Goal: Download file/media

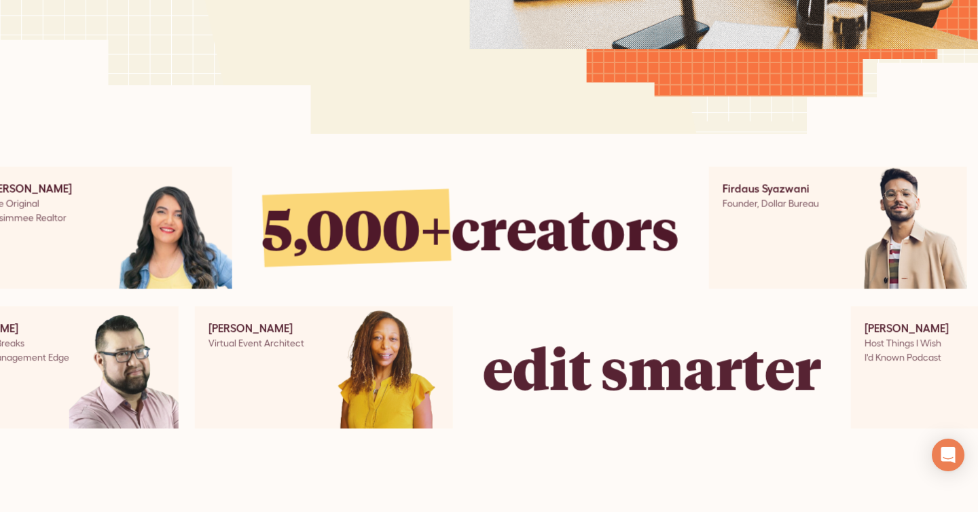
scroll to position [656, 0]
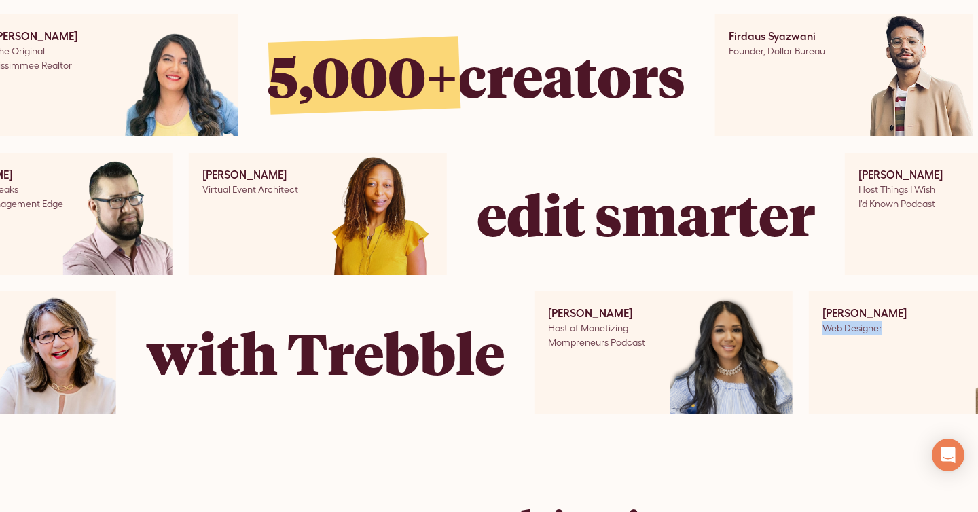
drag, startPoint x: 884, startPoint y: 329, endPoint x: 808, endPoint y: 329, distance: 76.1
click at [808, 329] on div "Martin Sanders Sanders Design Paula McMullan The Career Success Coach For Lawye…" at bounding box center [462, 352] width 1757 height 122
copy div "Web Designer"
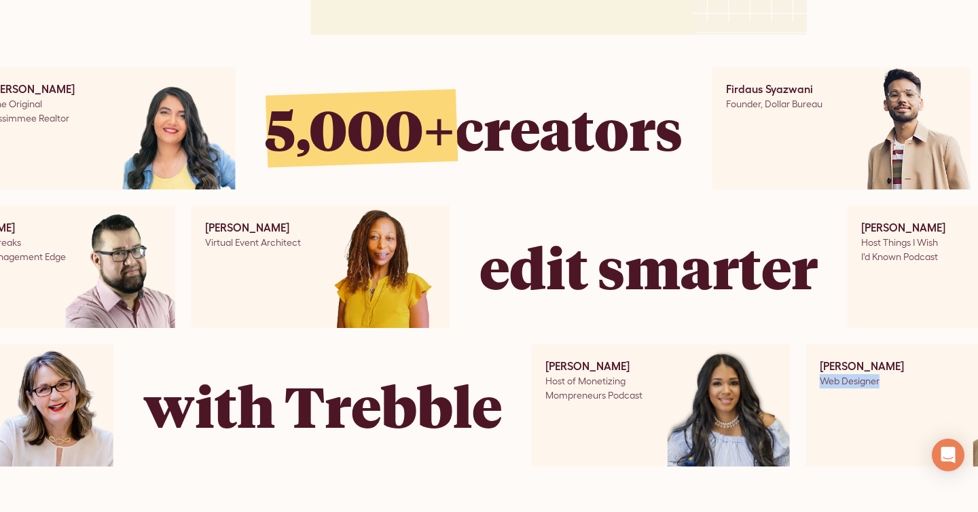
scroll to position [597, 0]
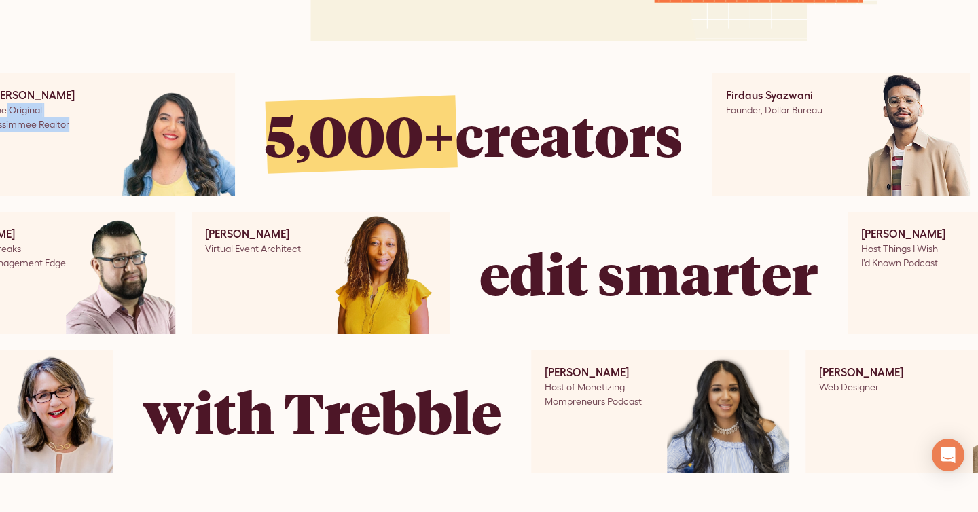
drag, startPoint x: 63, startPoint y: 124, endPoint x: 0, endPoint y: 105, distance: 66.1
click at [0, 105] on div "Jury Hernandez The Original Kissimmee Realtor" at bounding box center [106, 134] width 258 height 122
copy div "Original Kissimmee Realtor"
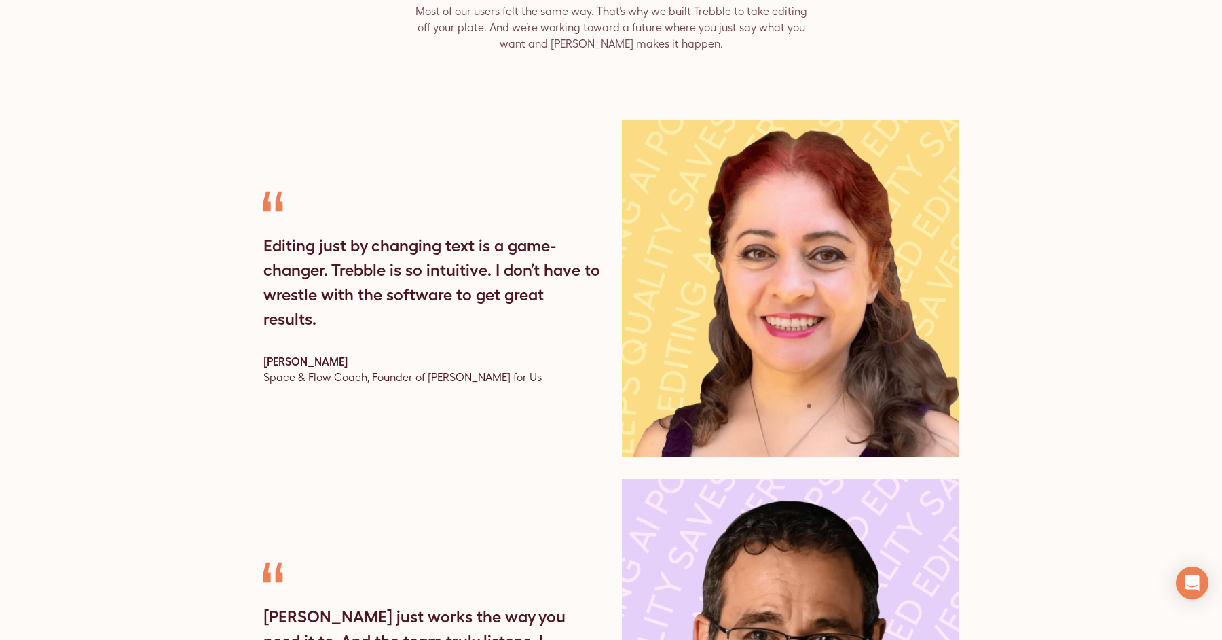
scroll to position [4180, 0]
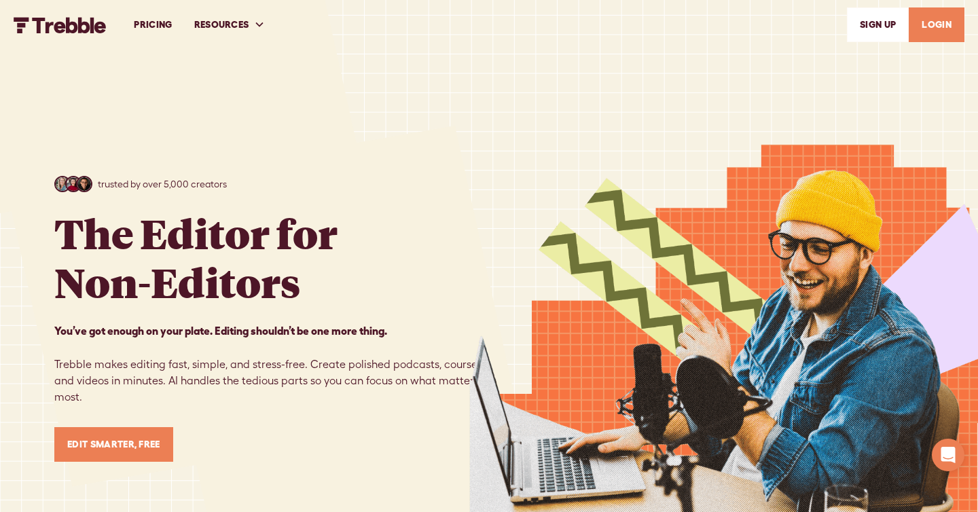
click at [155, 25] on link "PRICING" at bounding box center [153, 24] width 60 height 47
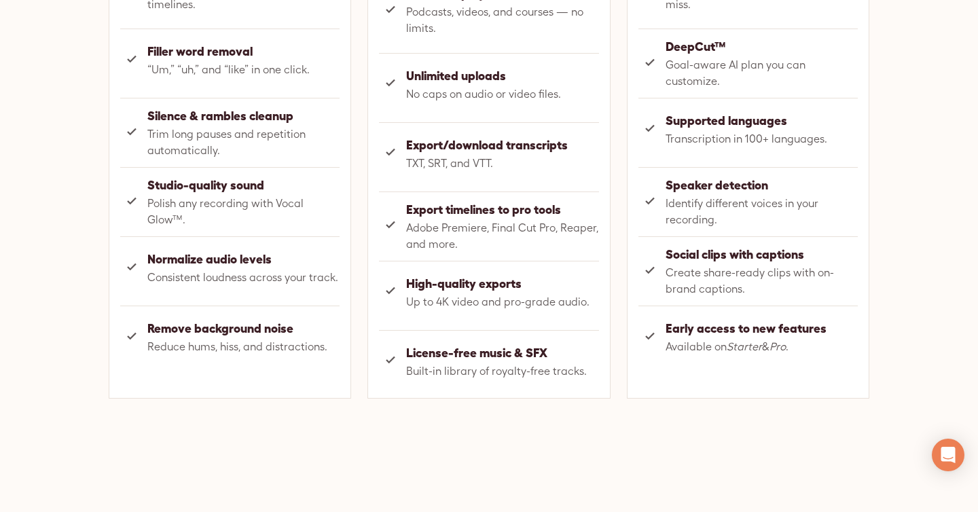
scroll to position [1105, 0]
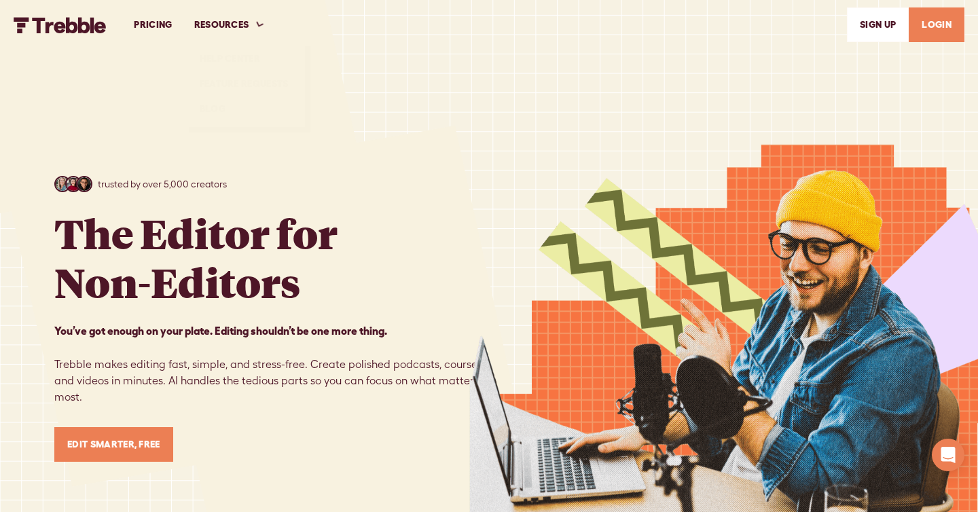
click at [164, 24] on link "PRICING" at bounding box center [153, 24] width 60 height 47
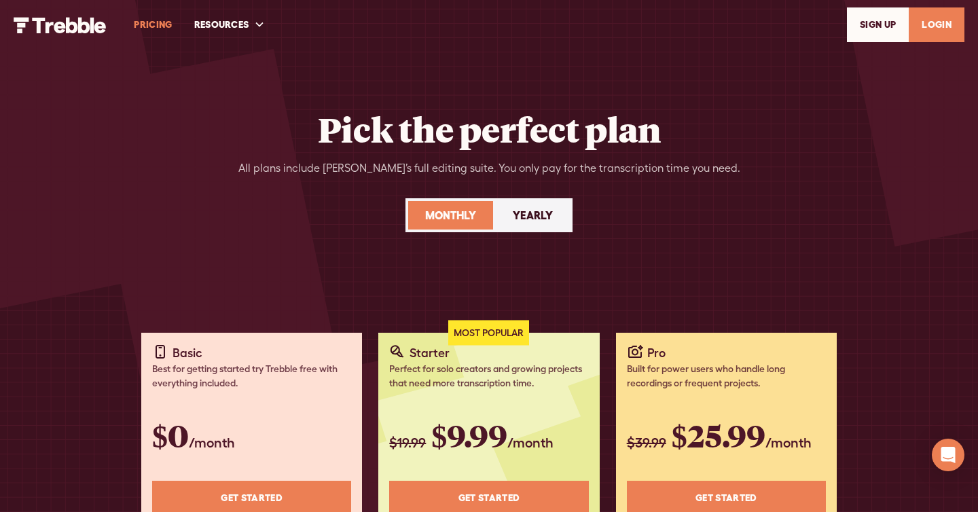
click at [91, 24] on img "home" at bounding box center [60, 25] width 93 height 16
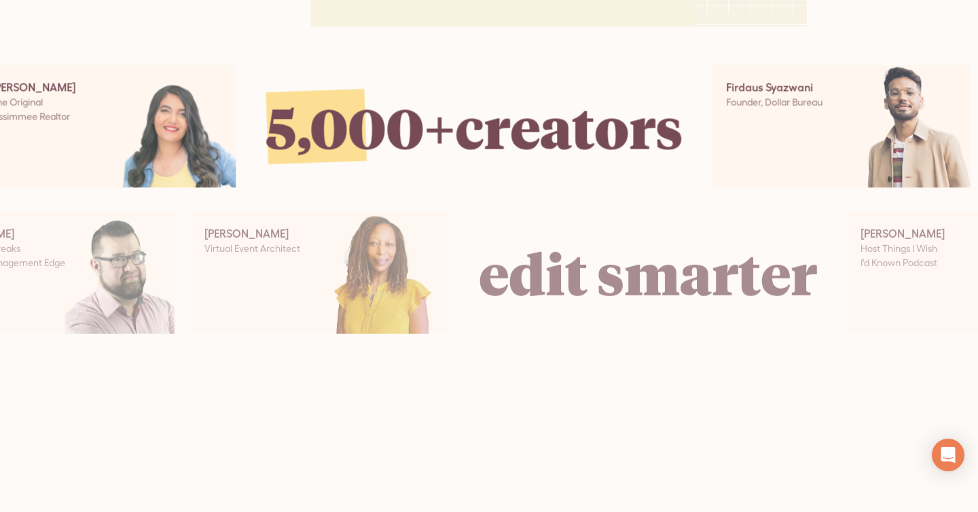
scroll to position [578, 0]
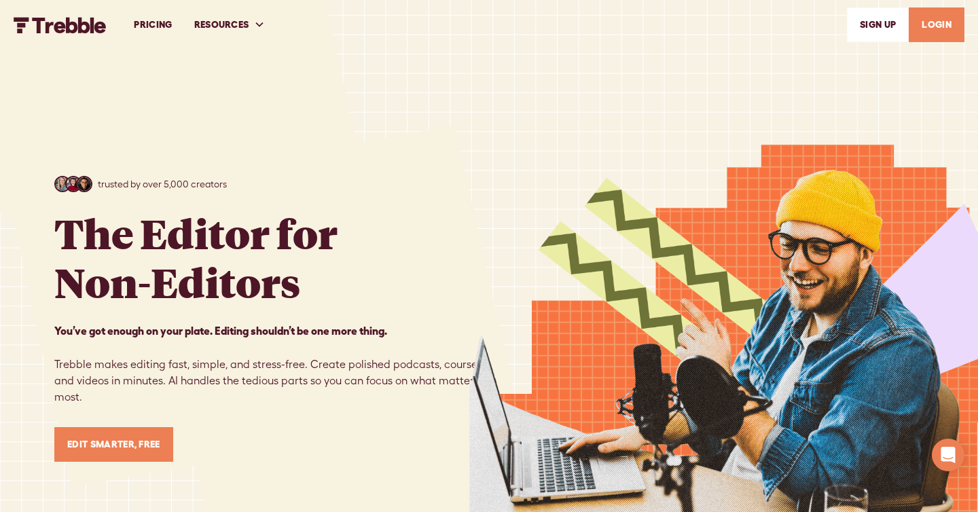
click at [148, 24] on link "PRICING" at bounding box center [153, 24] width 60 height 47
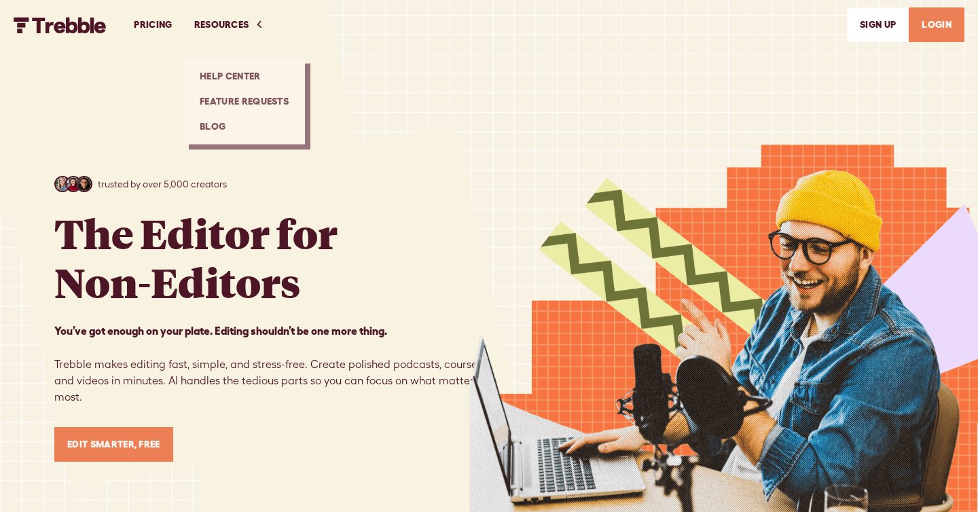
click at [219, 160] on div "trusted by over 5,000 creators The Editor for Non-Editors You’ve got enough on …" at bounding box center [488, 319] width 869 height 638
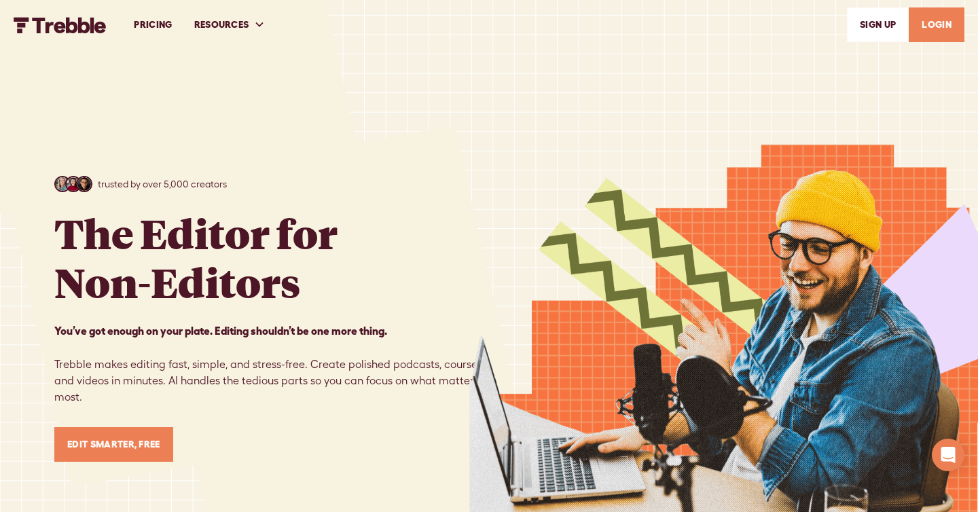
click at [143, 26] on link "PRICING" at bounding box center [153, 24] width 60 height 47
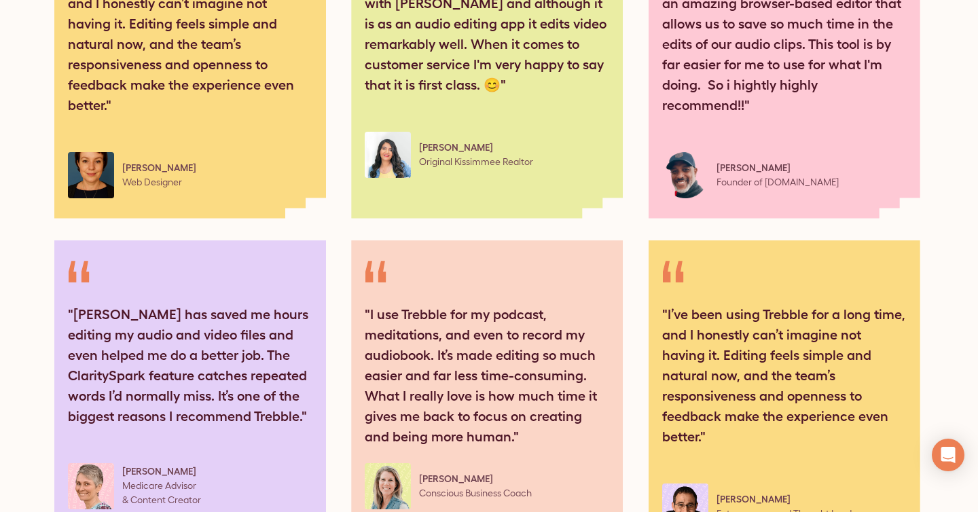
scroll to position [1938, 0]
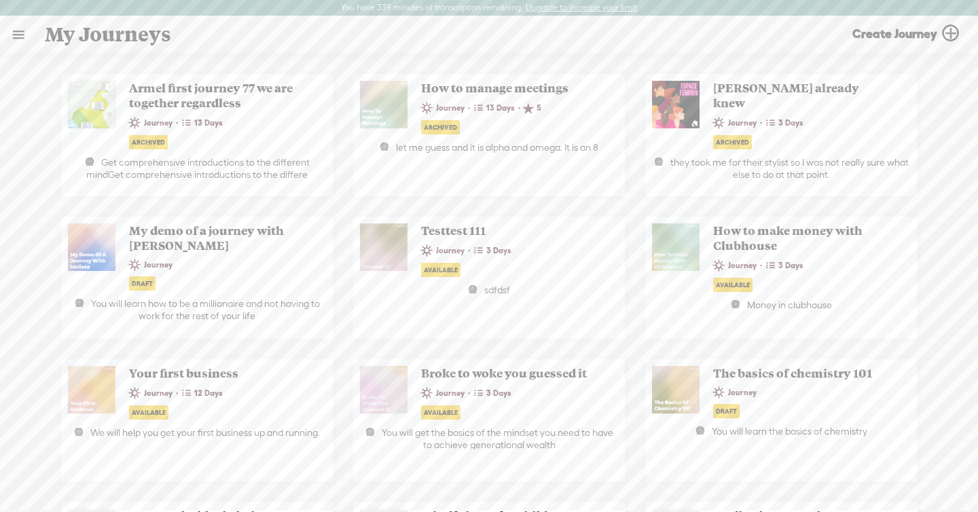
click at [32, 35] on link at bounding box center [18, 34] width 35 height 35
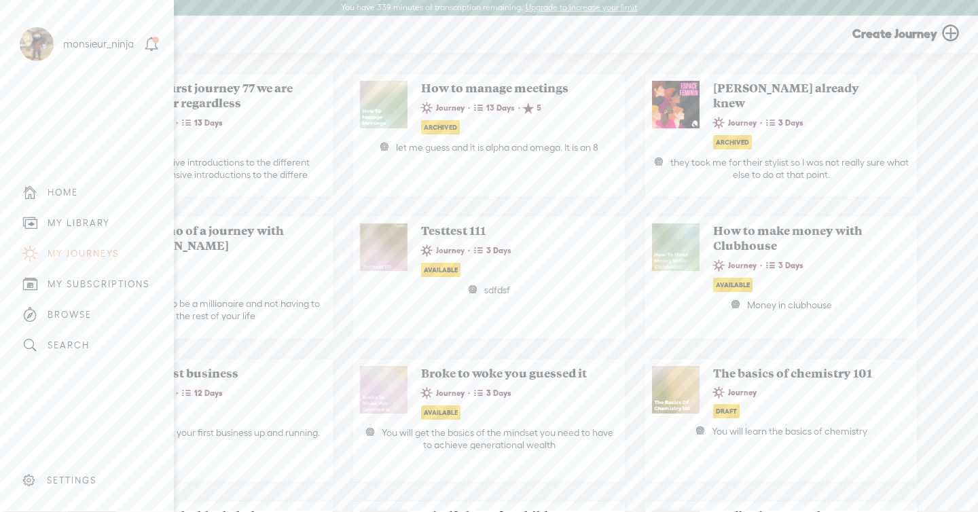
click at [74, 227] on div "MY LIBRARY" at bounding box center [79, 223] width 62 height 12
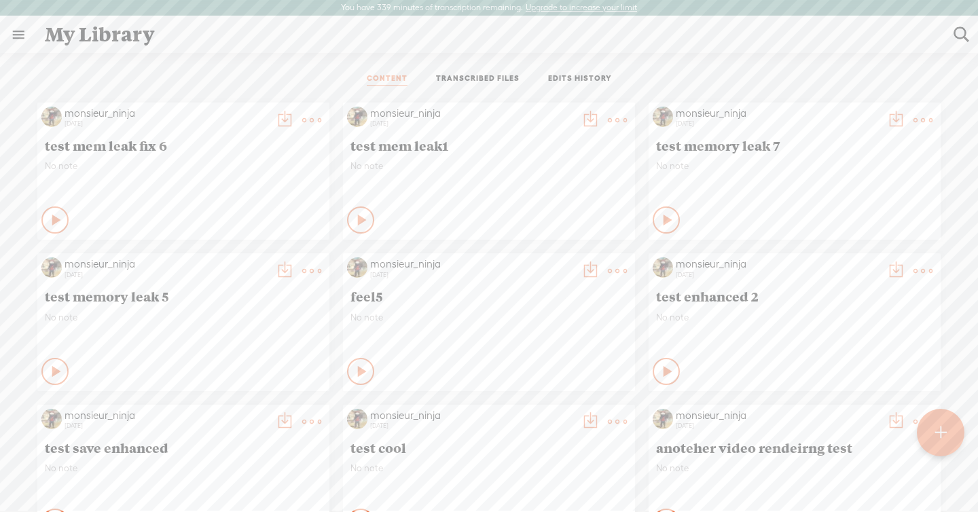
click at [478, 69] on ul "CONTENT TRANSCRIBED FILES EDITS HISTORY" at bounding box center [489, 79] width 360 height 33
click at [477, 75] on link "TRANSCRIBED FILES" at bounding box center [478, 79] width 84 height 12
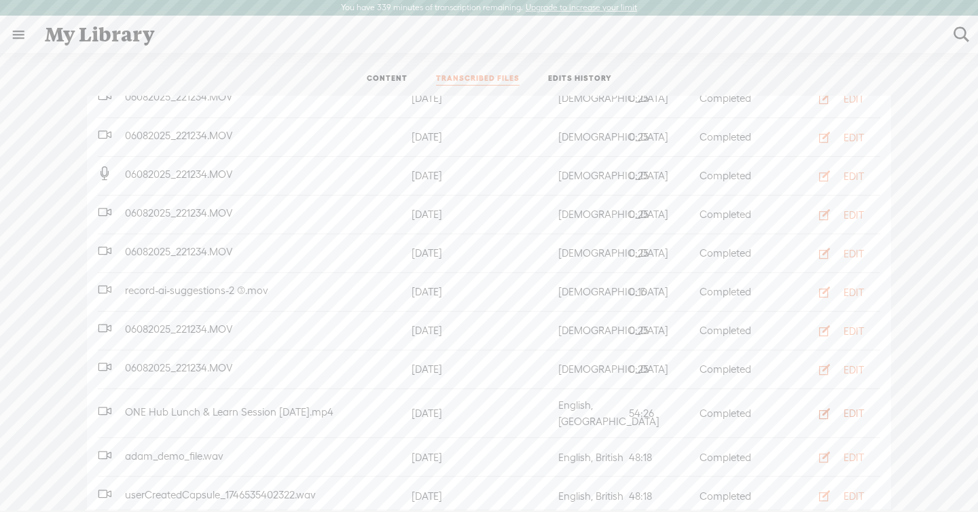
scroll to position [473, 0]
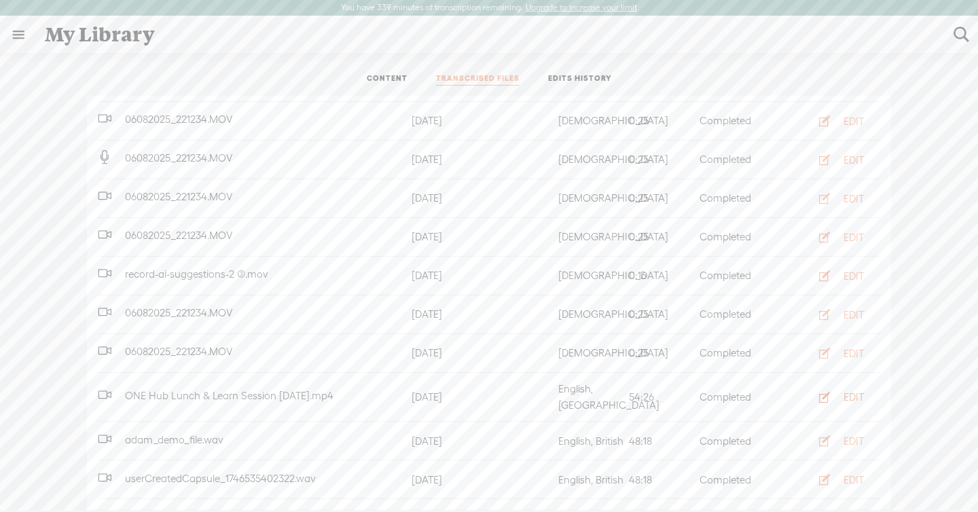
click at [842, 386] on button "EDIT" at bounding box center [837, 397] width 75 height 22
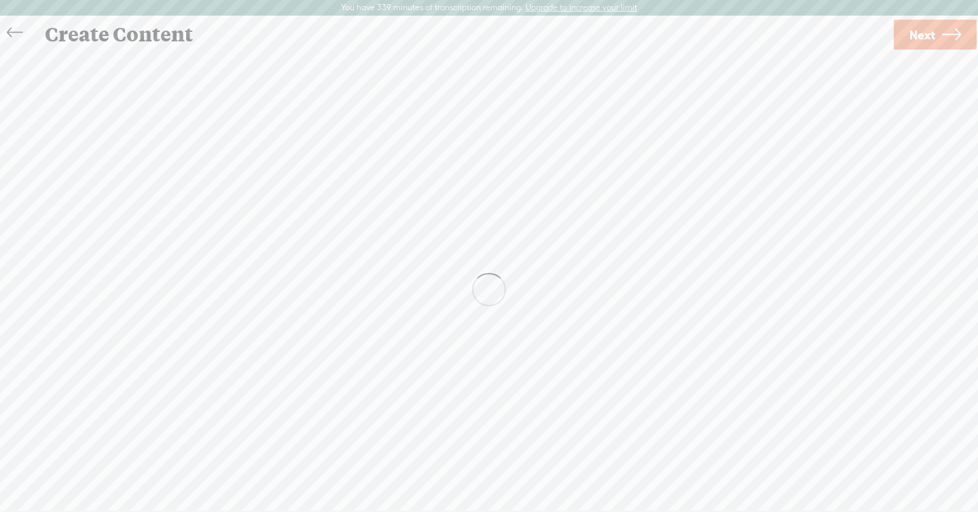
scroll to position [1, 0]
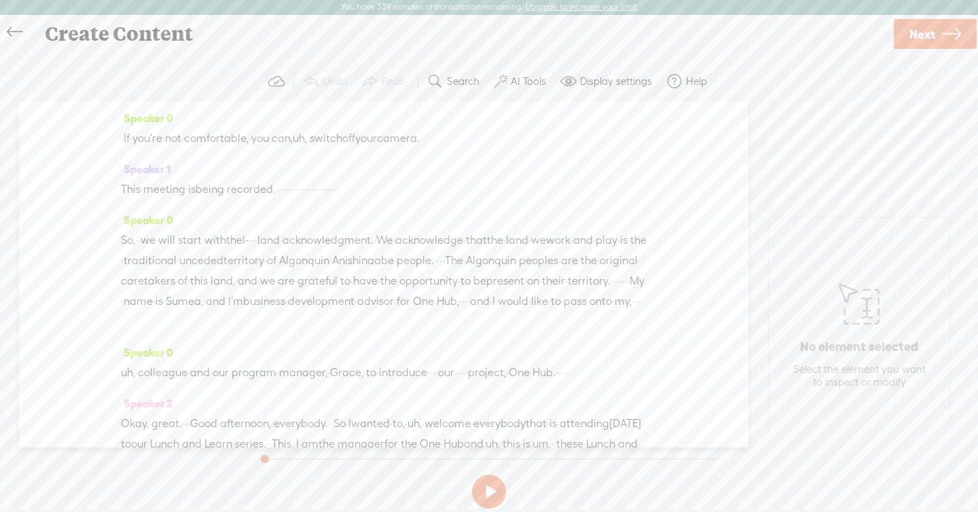
click at [527, 83] on label "AI Tools" at bounding box center [528, 82] width 35 height 14
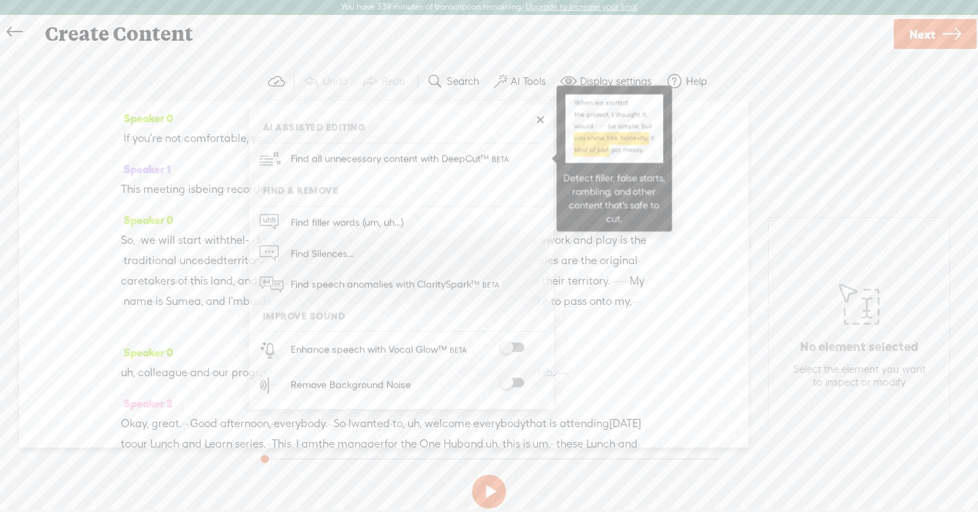
click at [504, 155] on span at bounding box center [500, 159] width 22 height 8
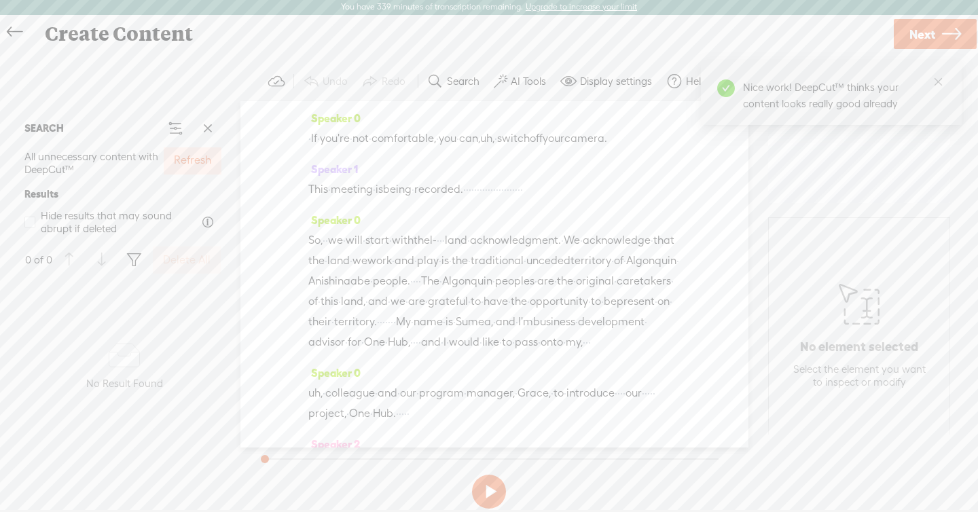
click at [200, 153] on button "Refresh" at bounding box center [193, 160] width 58 height 27
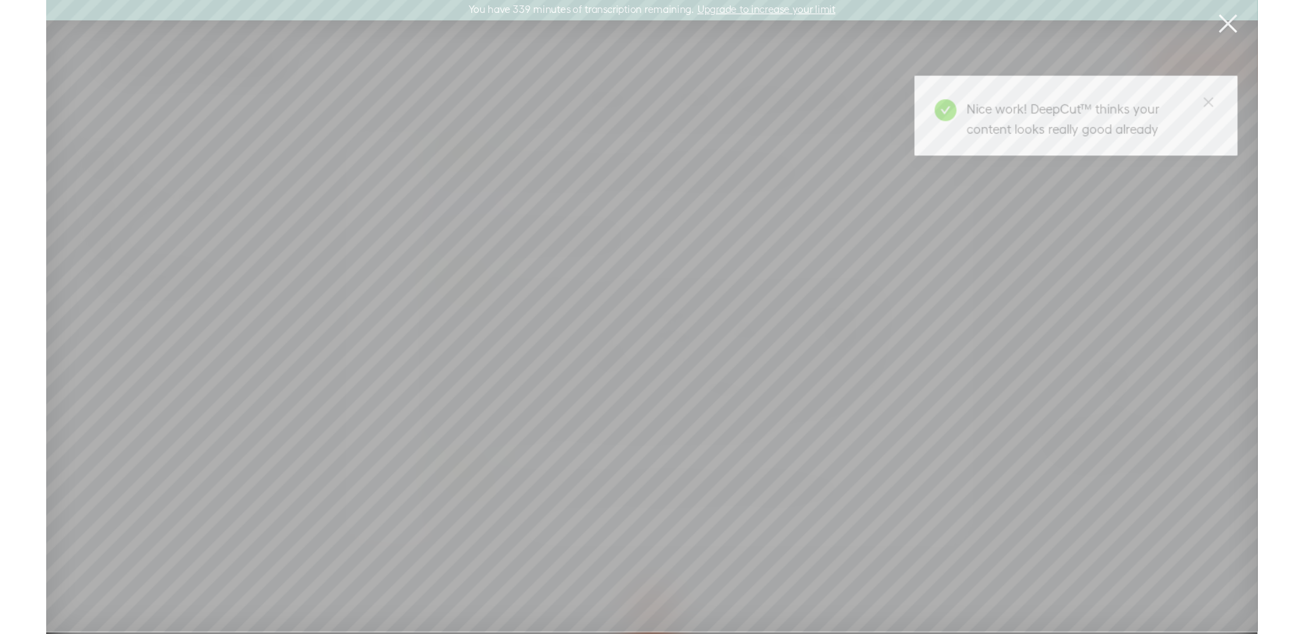
scroll to position [0, 0]
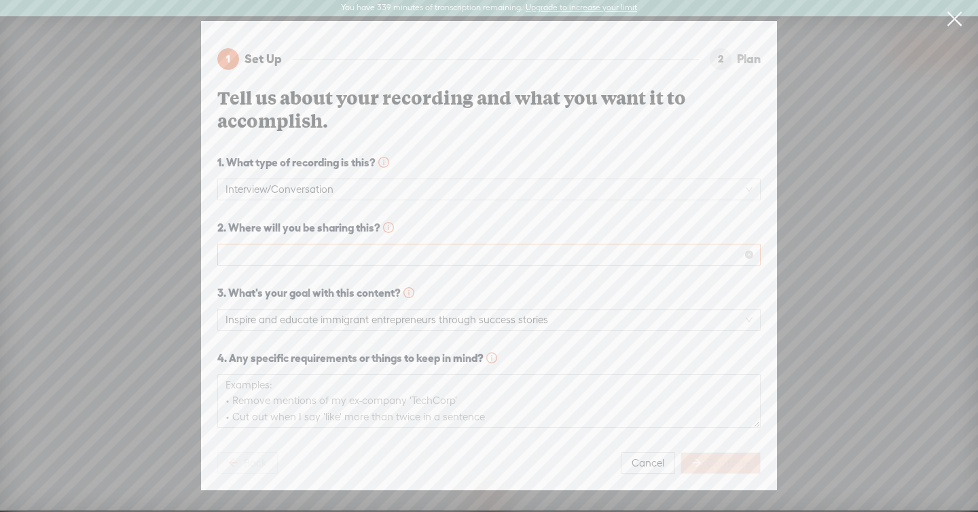
click at [427, 255] on span at bounding box center [488, 254] width 527 height 20
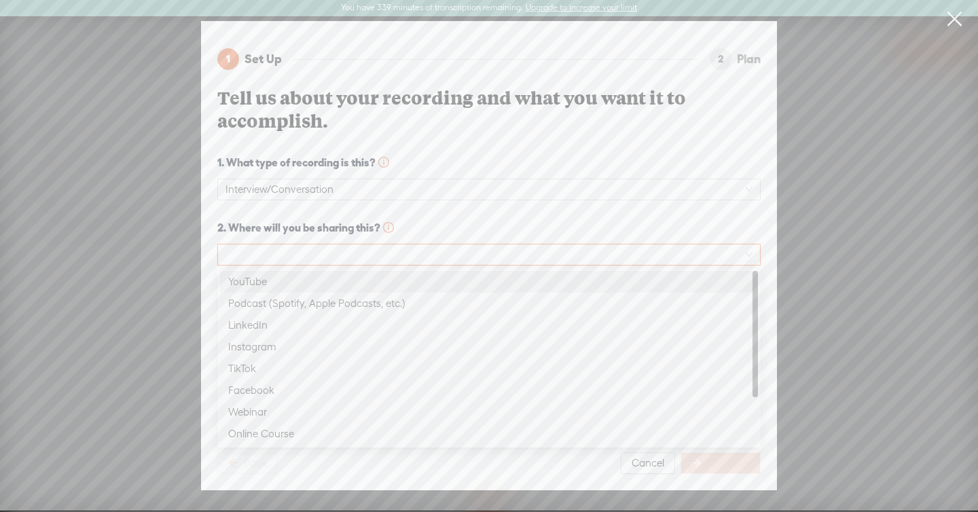
click at [386, 286] on div "YouTube" at bounding box center [488, 282] width 521 height 16
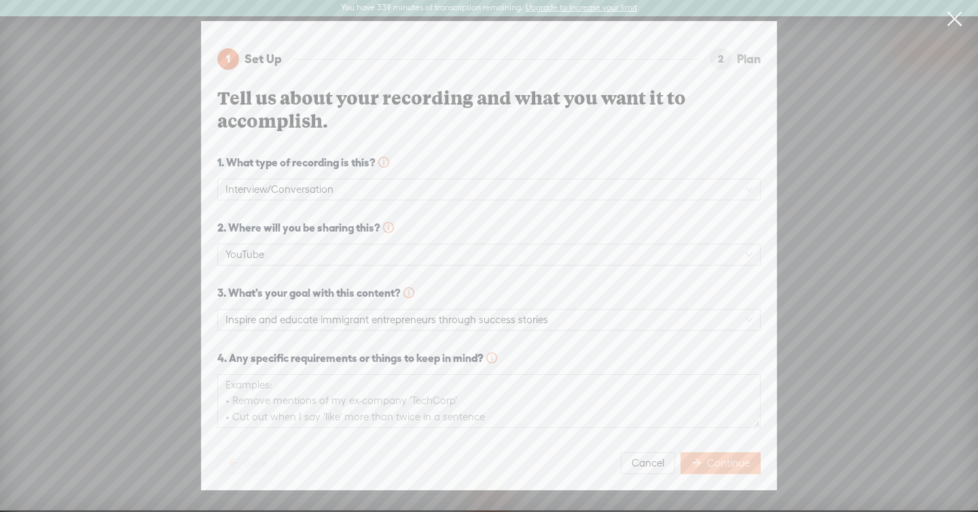
click at [705, 469] on button "Continue" at bounding box center [720, 463] width 80 height 22
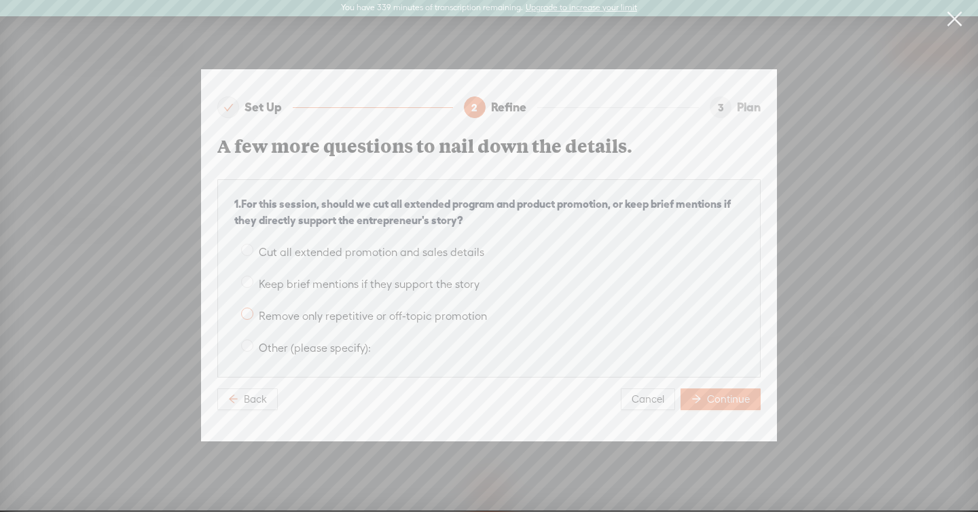
click at [368, 314] on span "Remove only repetitive or off-topic promotion" at bounding box center [372, 316] width 239 height 13
click at [253, 314] on input "Remove only repetitive or off-topic promotion" at bounding box center [247, 314] width 12 height 12
radio input "true"
click at [752, 397] on button "Continue" at bounding box center [720, 399] width 80 height 22
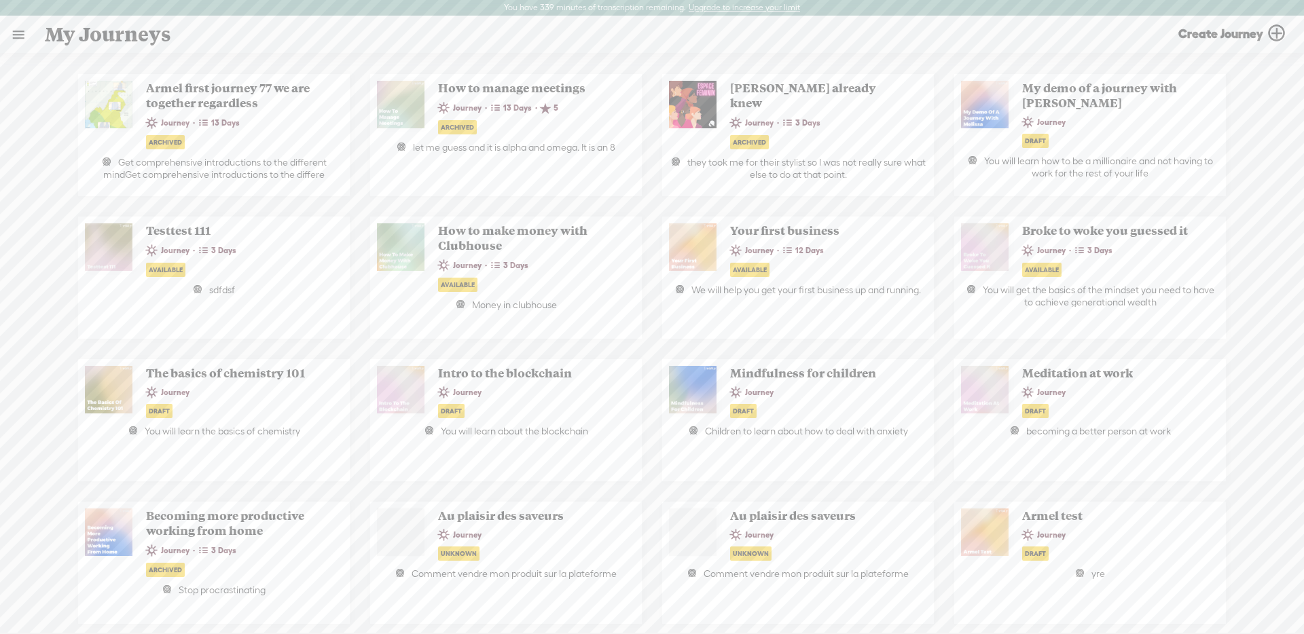
click at [22, 37] on link at bounding box center [18, 34] width 35 height 35
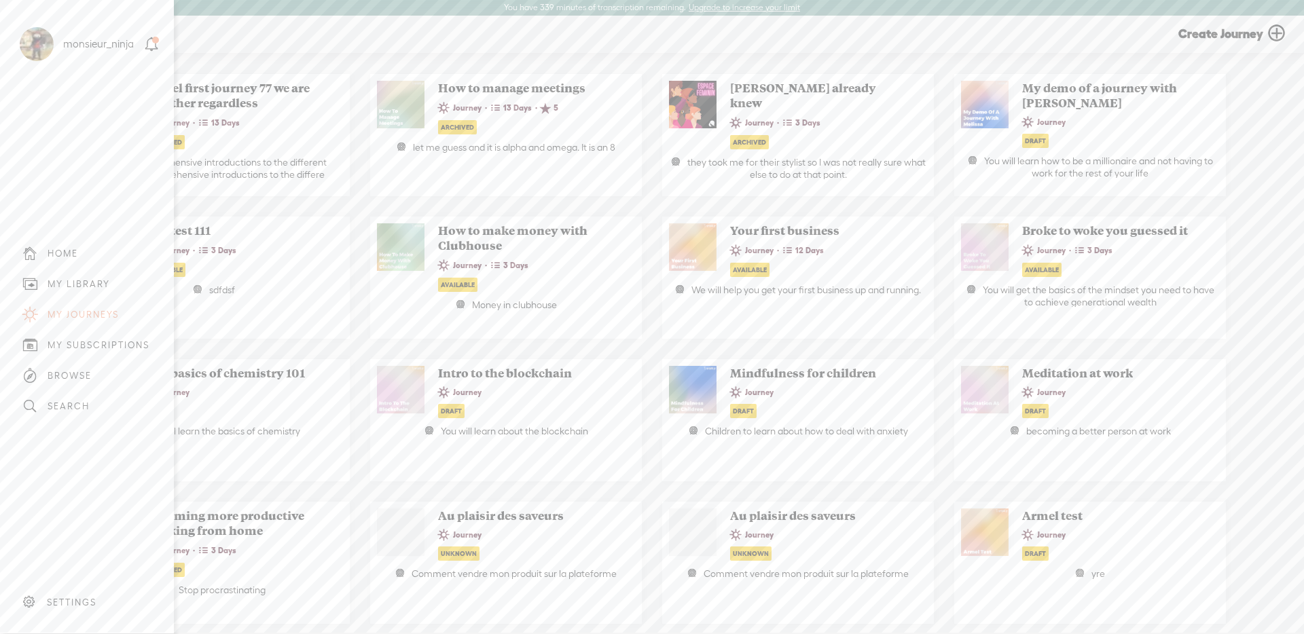
click at [88, 281] on div "MY LIBRARY" at bounding box center [79, 284] width 62 height 12
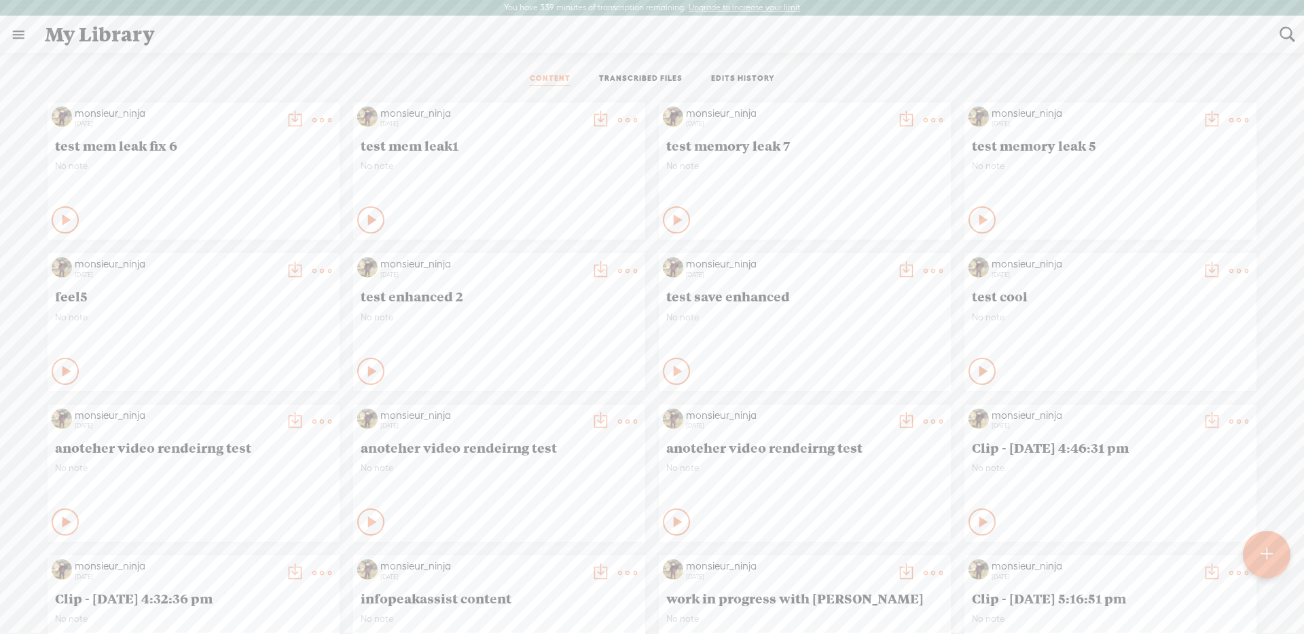
click at [619, 77] on link "TRANSCRIBED FILES" at bounding box center [641, 79] width 84 height 12
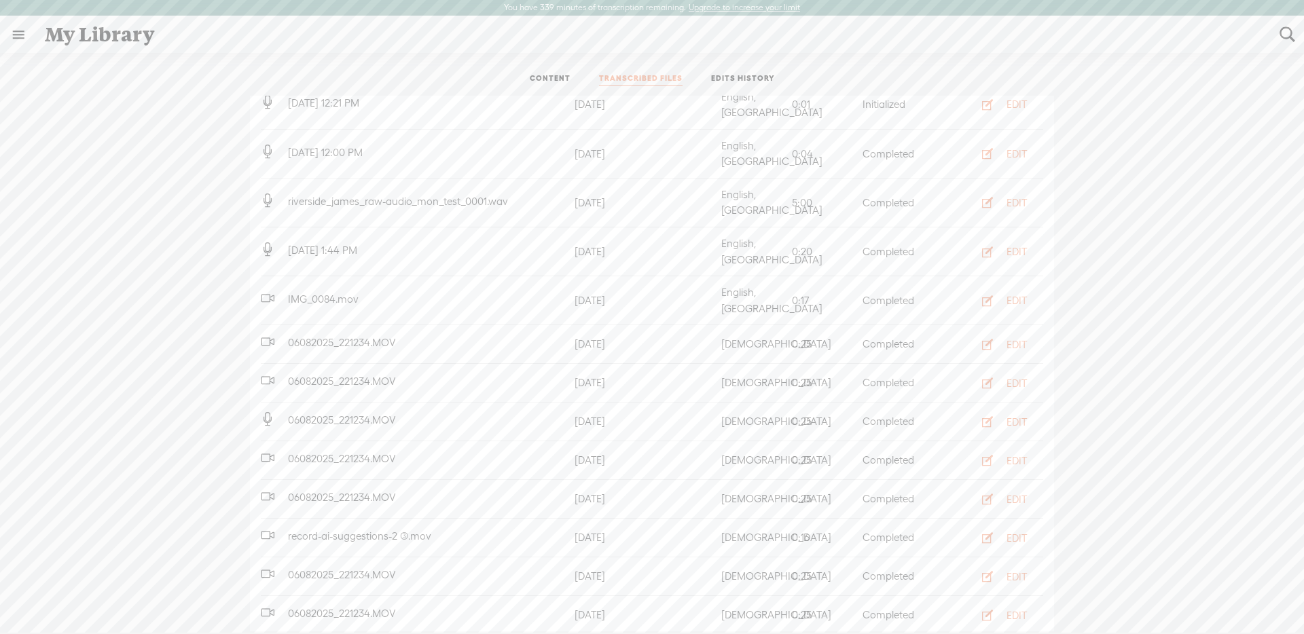
scroll to position [263, 0]
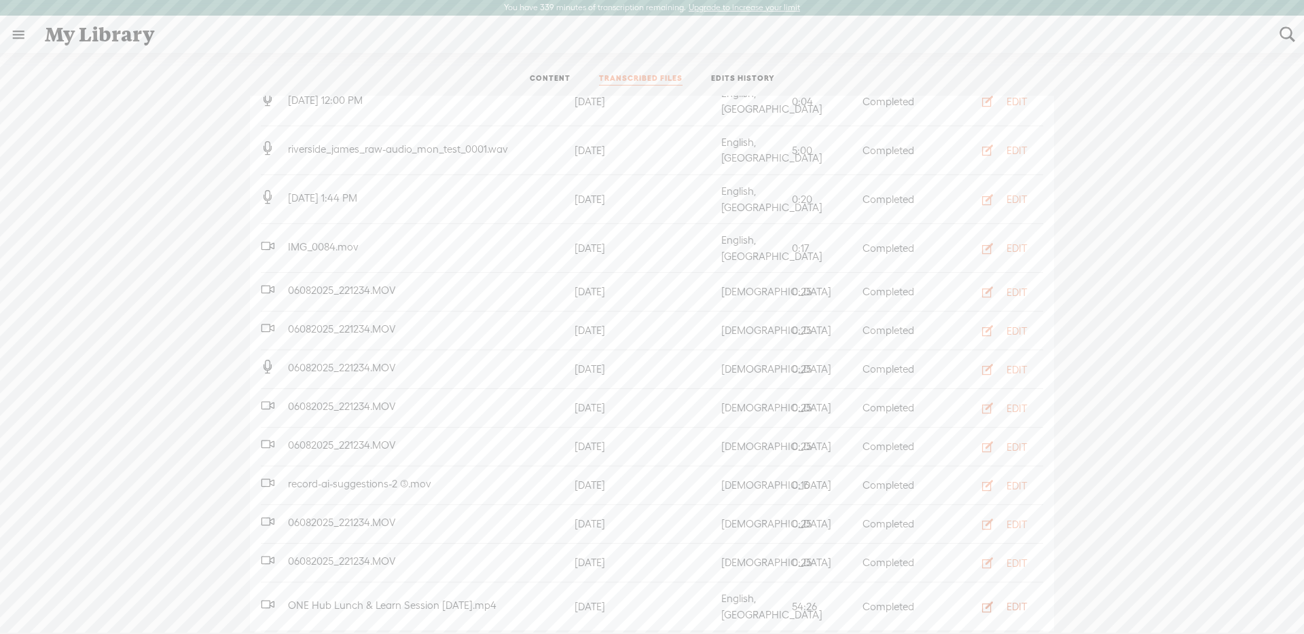
click at [1018, 600] on div "EDIT" at bounding box center [1016, 607] width 20 height 14
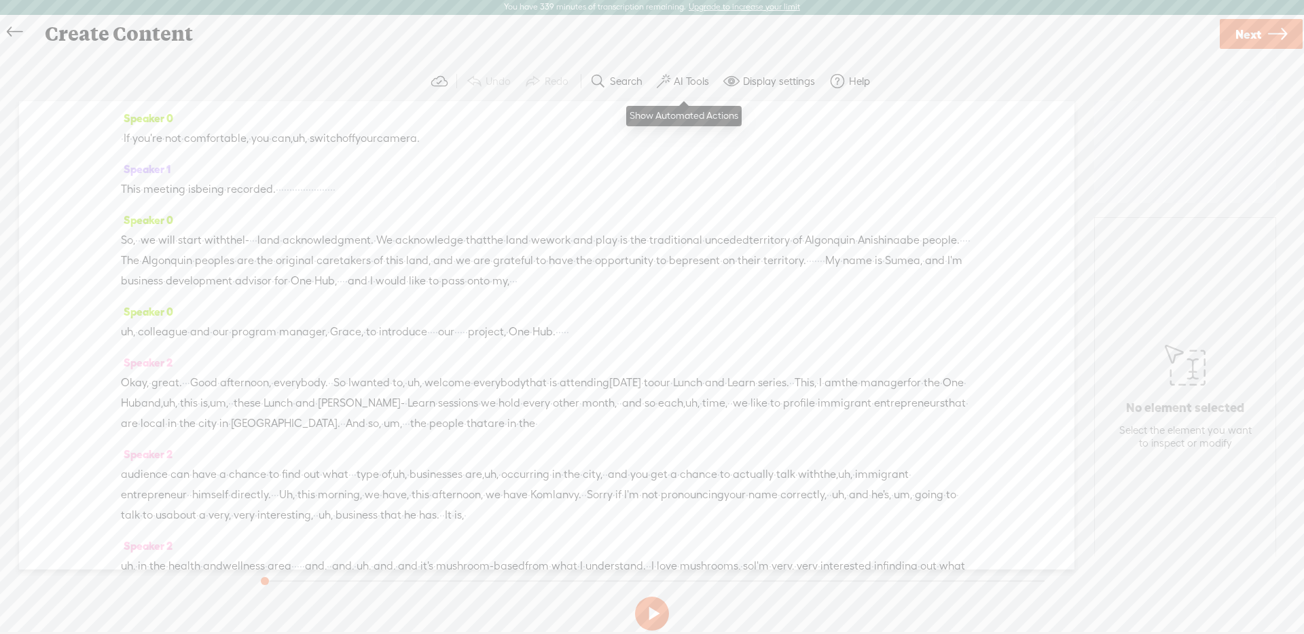
click at [684, 87] on label "AI Tools" at bounding box center [691, 82] width 35 height 14
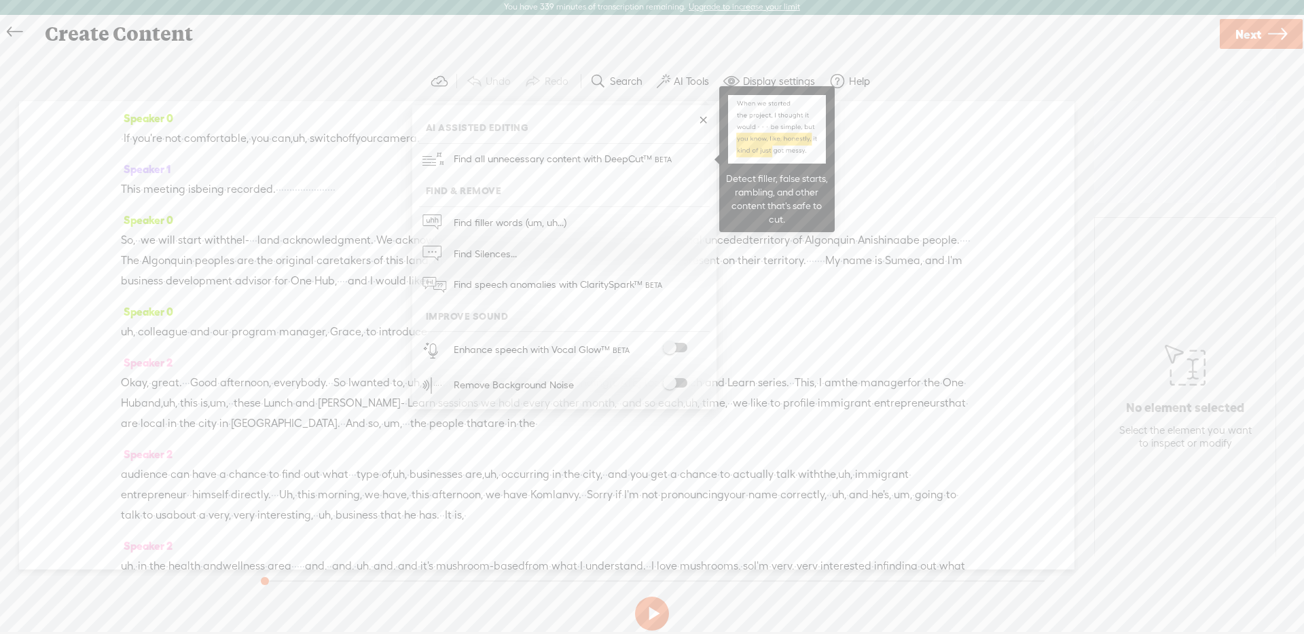
drag, startPoint x: 656, startPoint y: 153, endPoint x: 930, endPoint y: 5, distance: 311.4
click at [656, 153] on span "Find all unnecessary content with DeepCut™" at bounding box center [564, 159] width 230 height 32
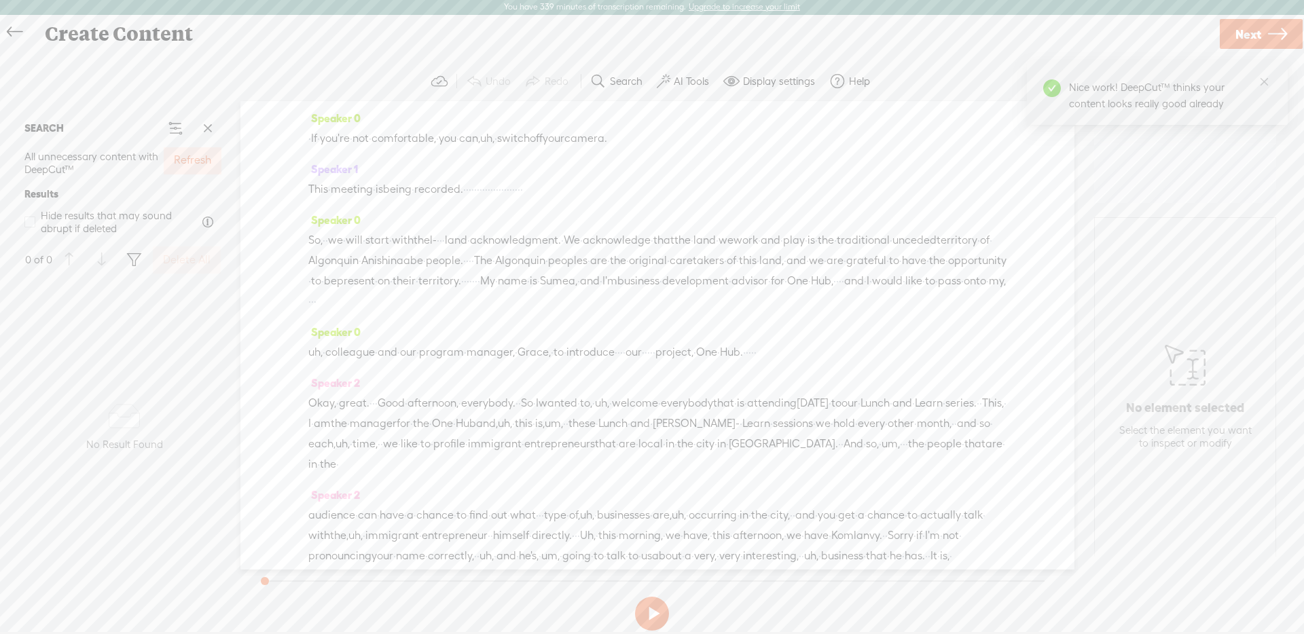
click at [191, 158] on label "Refresh" at bounding box center [192, 160] width 37 height 14
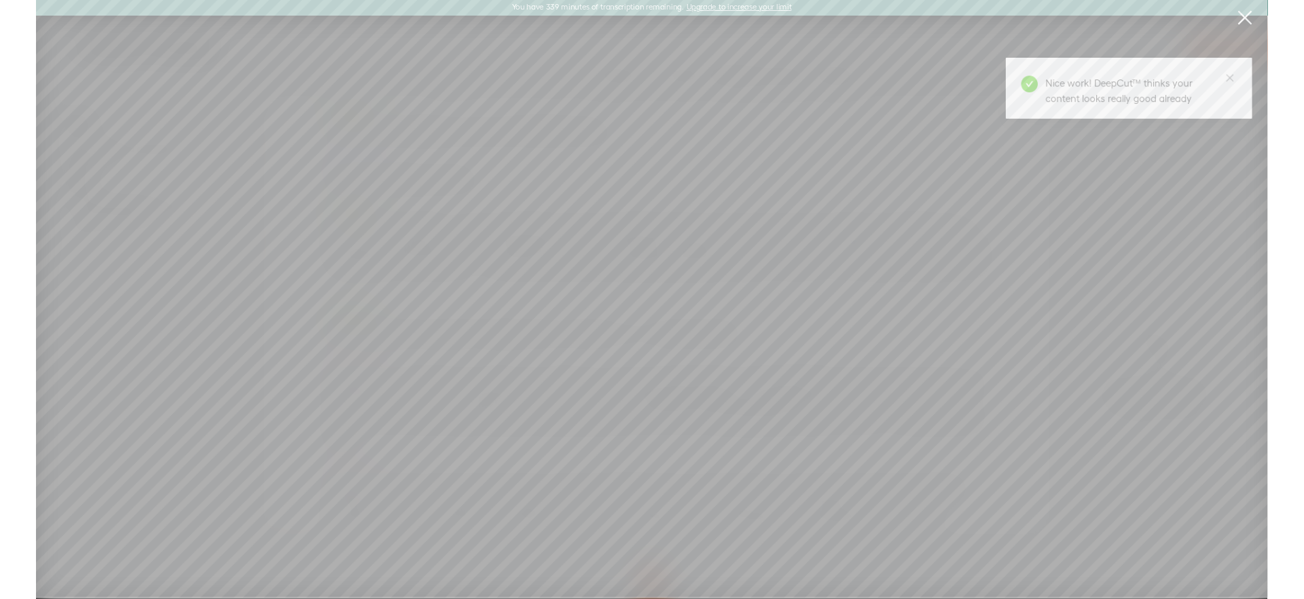
scroll to position [0, 0]
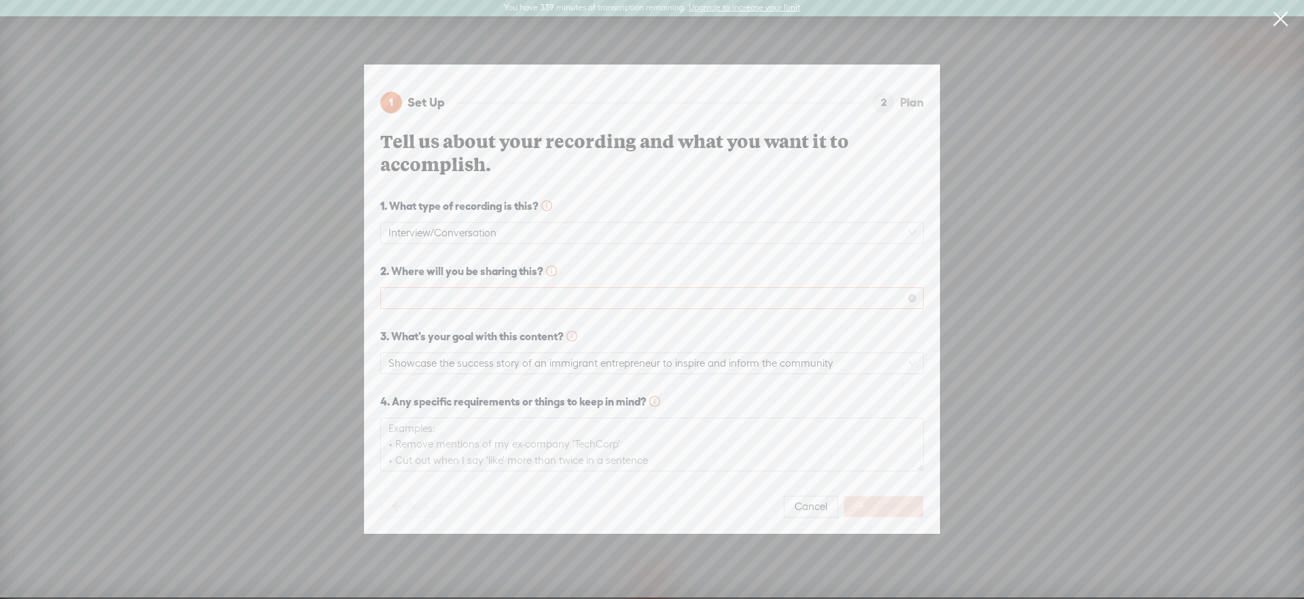
click at [754, 302] on span at bounding box center [651, 298] width 527 height 20
click at [725, 268] on span "2. Where will you be sharing this?" at bounding box center [651, 271] width 543 height 16
click at [710, 288] on span at bounding box center [651, 298] width 527 height 20
click at [701, 323] on div "YouTube" at bounding box center [651, 325] width 521 height 16
click at [873, 505] on span "Continue" at bounding box center [891, 507] width 43 height 14
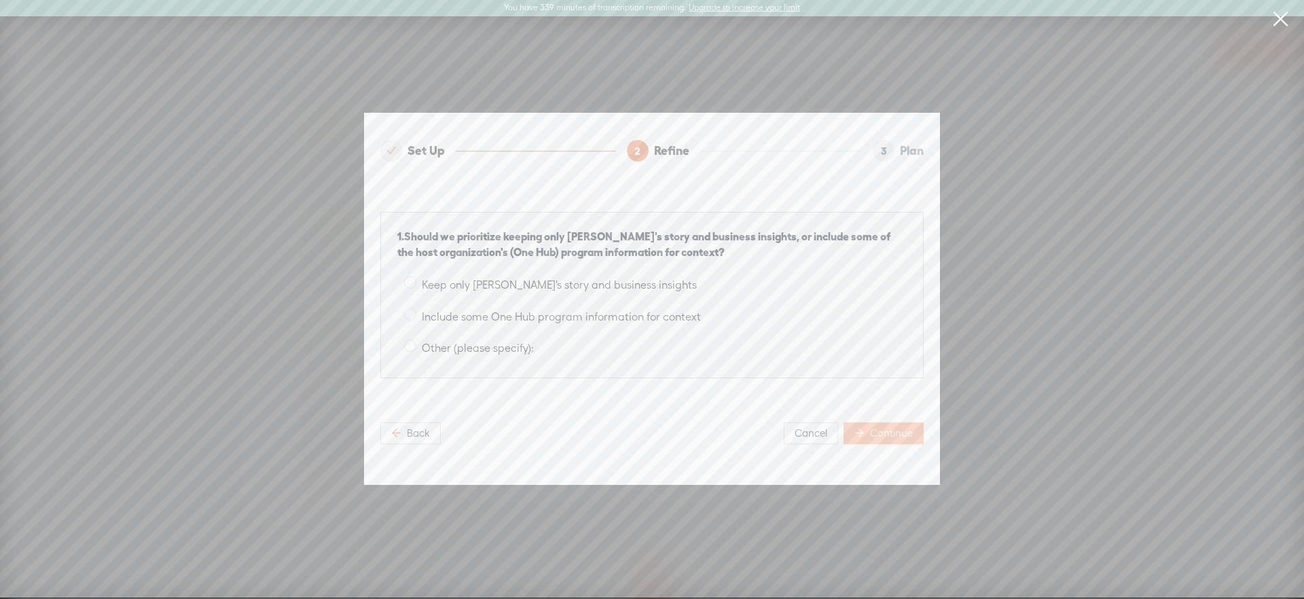
click at [907, 437] on span "Continue" at bounding box center [891, 433] width 43 height 14
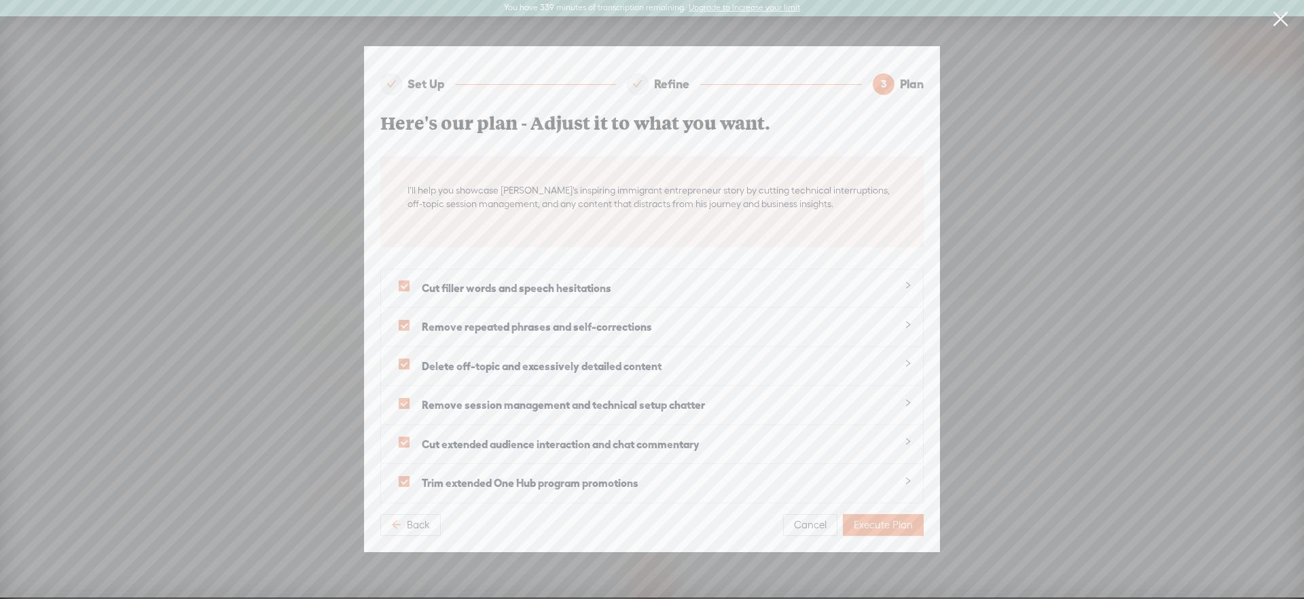
click at [900, 519] on span "Execute Plan" at bounding box center [883, 525] width 59 height 14
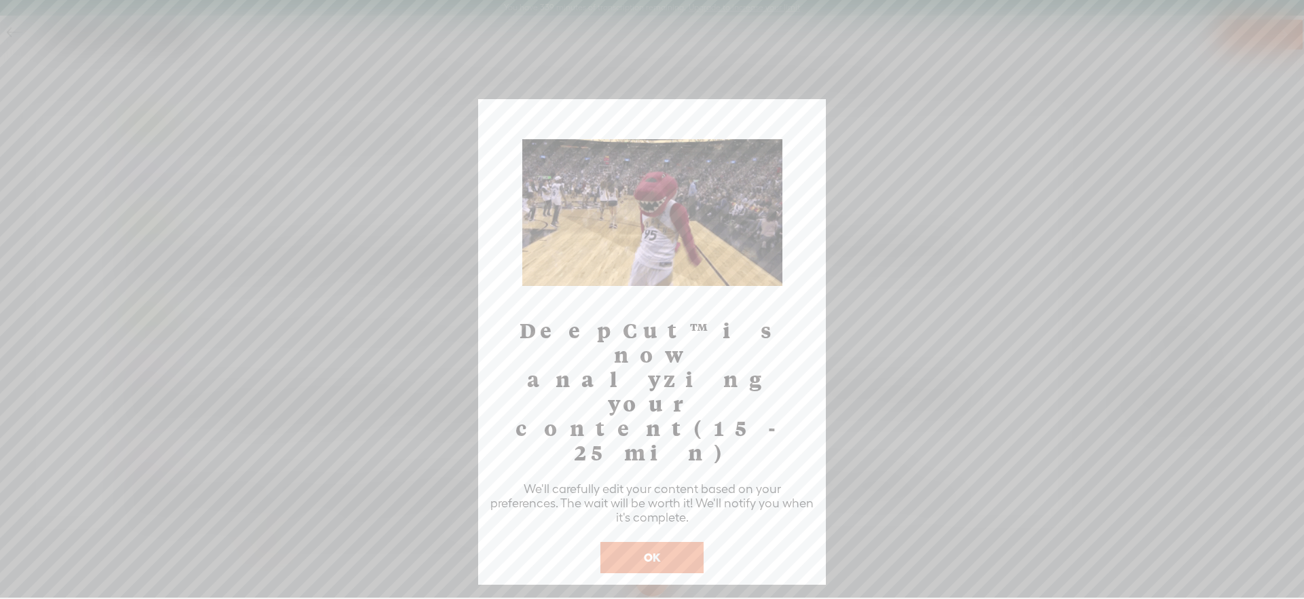
click at [687, 542] on button "OK" at bounding box center [651, 557] width 103 height 31
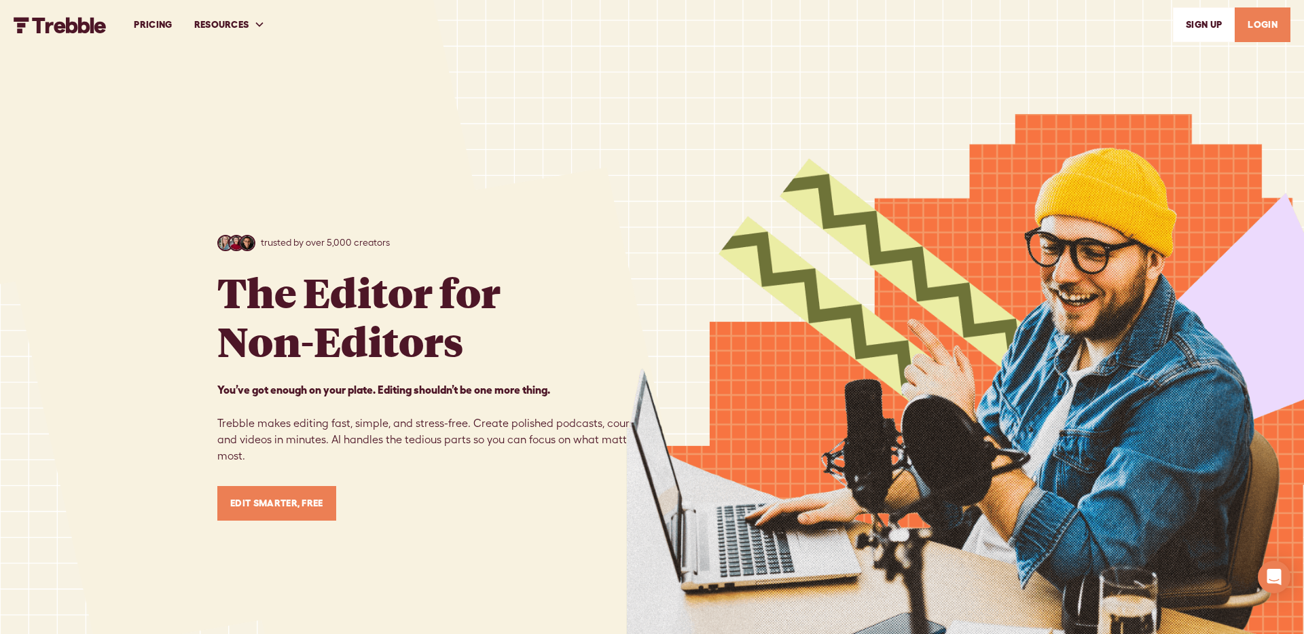
click at [153, 18] on link "PRICING" at bounding box center [153, 24] width 60 height 47
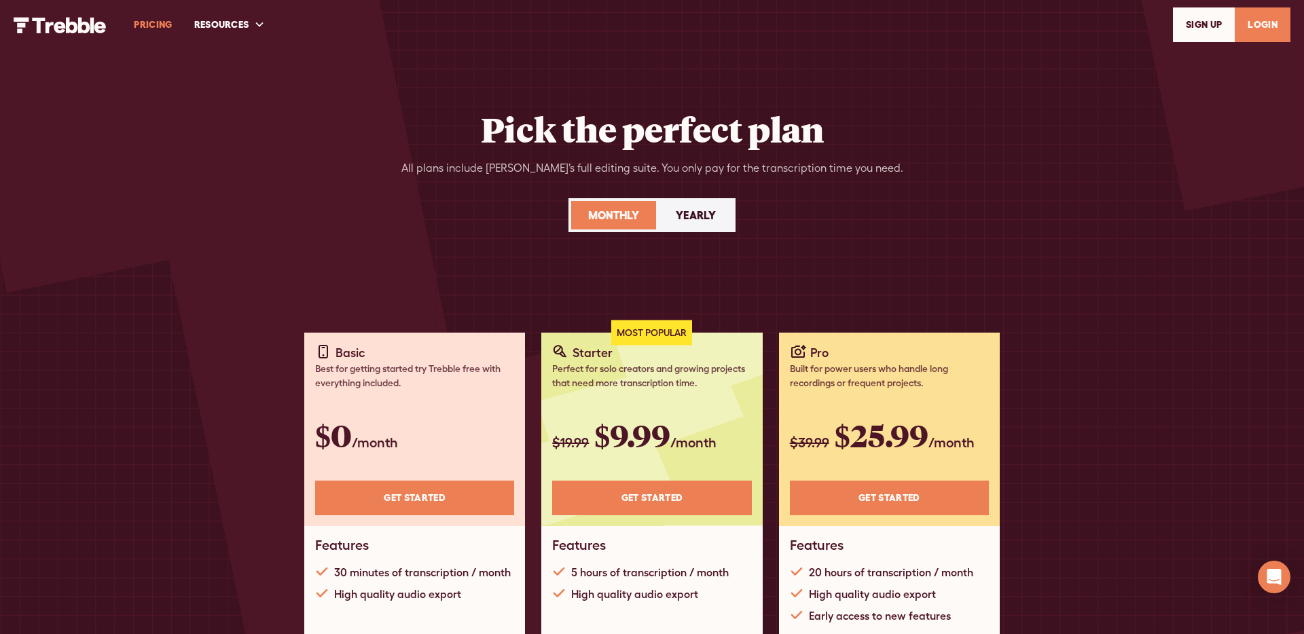
click at [74, 24] on img "home" at bounding box center [60, 25] width 93 height 16
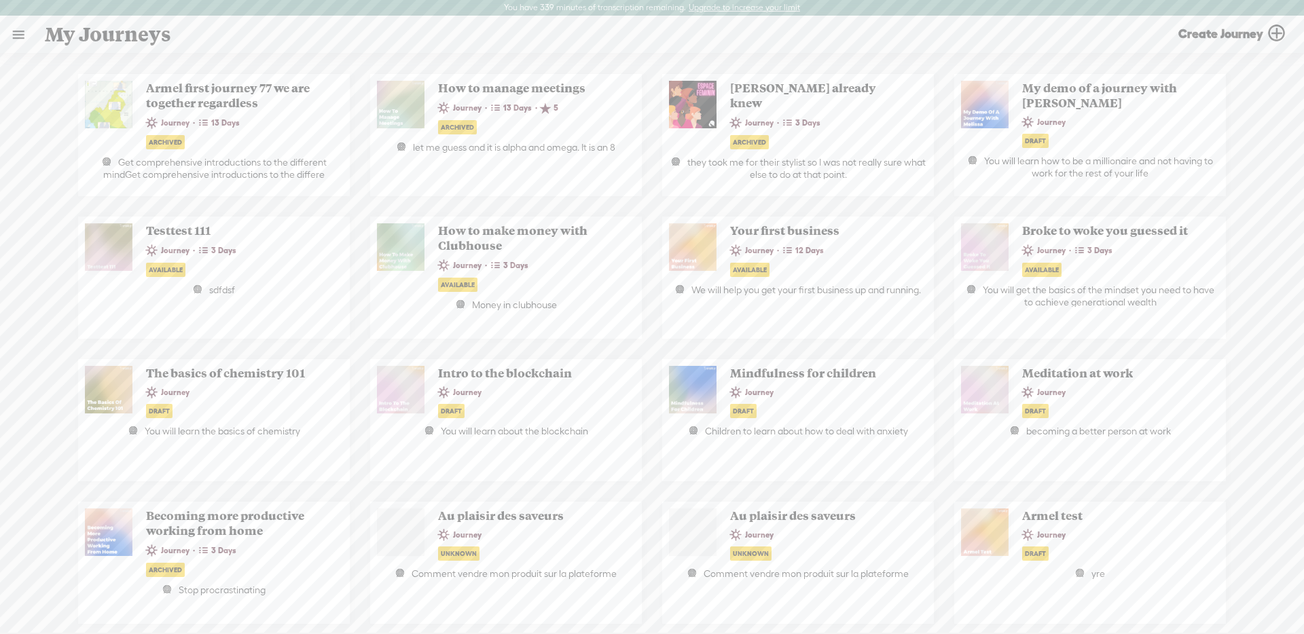
click at [28, 37] on link at bounding box center [18, 34] width 35 height 35
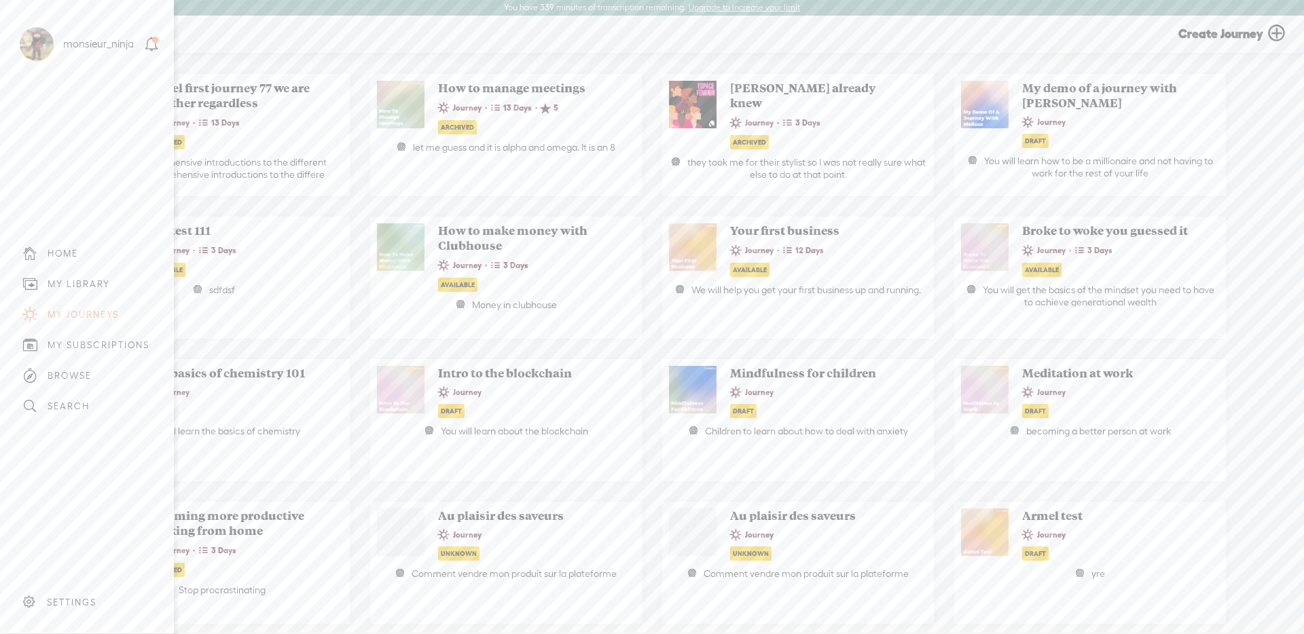
drag, startPoint x: 76, startPoint y: 278, endPoint x: 158, endPoint y: 241, distance: 90.3
click at [76, 278] on div "MY LIBRARY" at bounding box center [79, 284] width 62 height 12
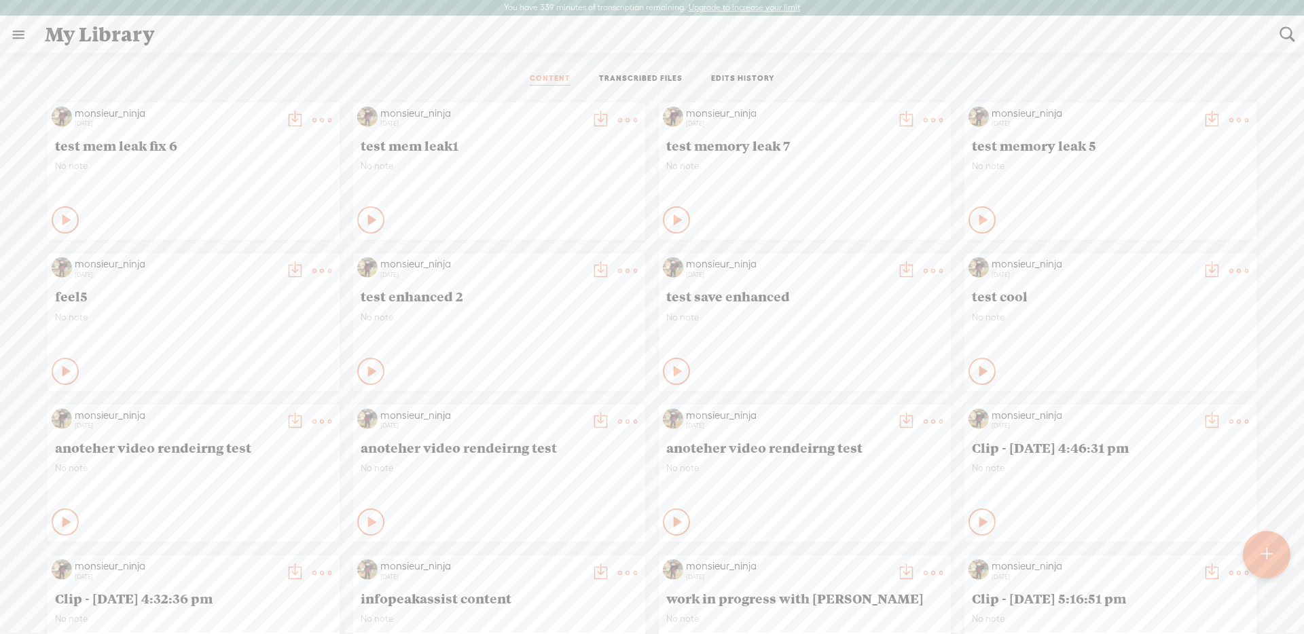
click at [317, 120] on t at bounding box center [321, 120] width 19 height 19
click at [286, 166] on link "Edit" at bounding box center [252, 165] width 146 height 31
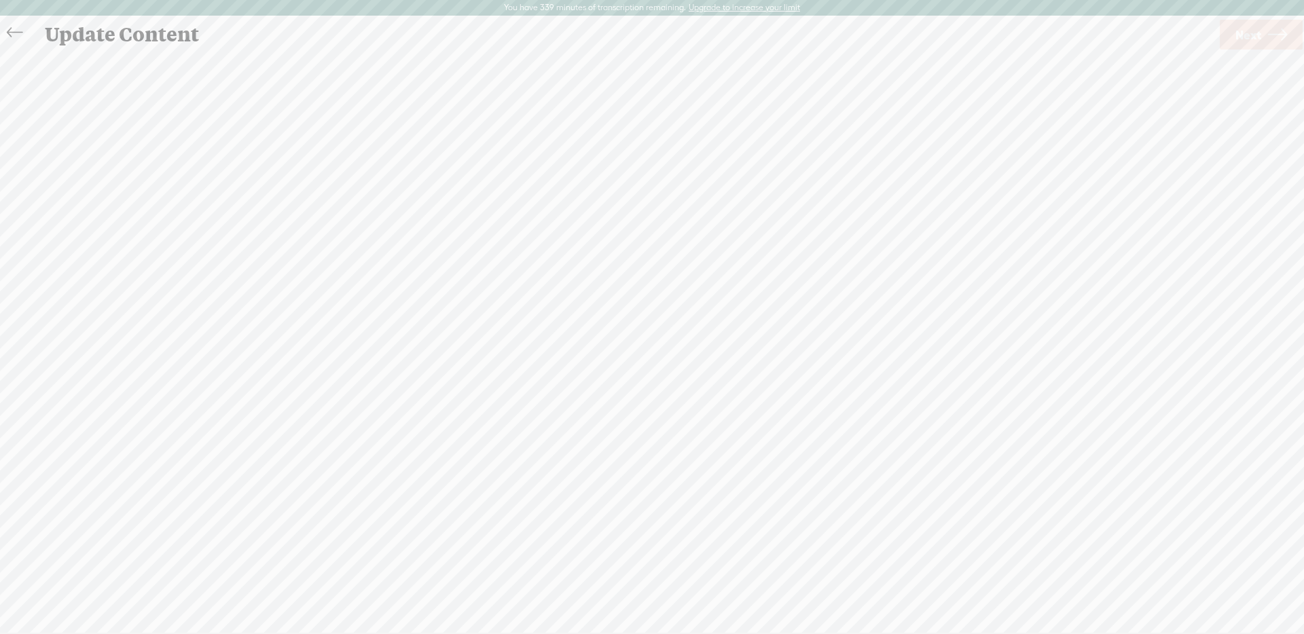
scroll to position [1, 0]
drag, startPoint x: 453, startPoint y: 140, endPoint x: 524, endPoint y: 367, distance: 238.2
click at [513, 370] on div "Speaker 0 · If · you're · not · comfortable, · you · can, uh, · switch off your…" at bounding box center [546, 335] width 1055 height 469
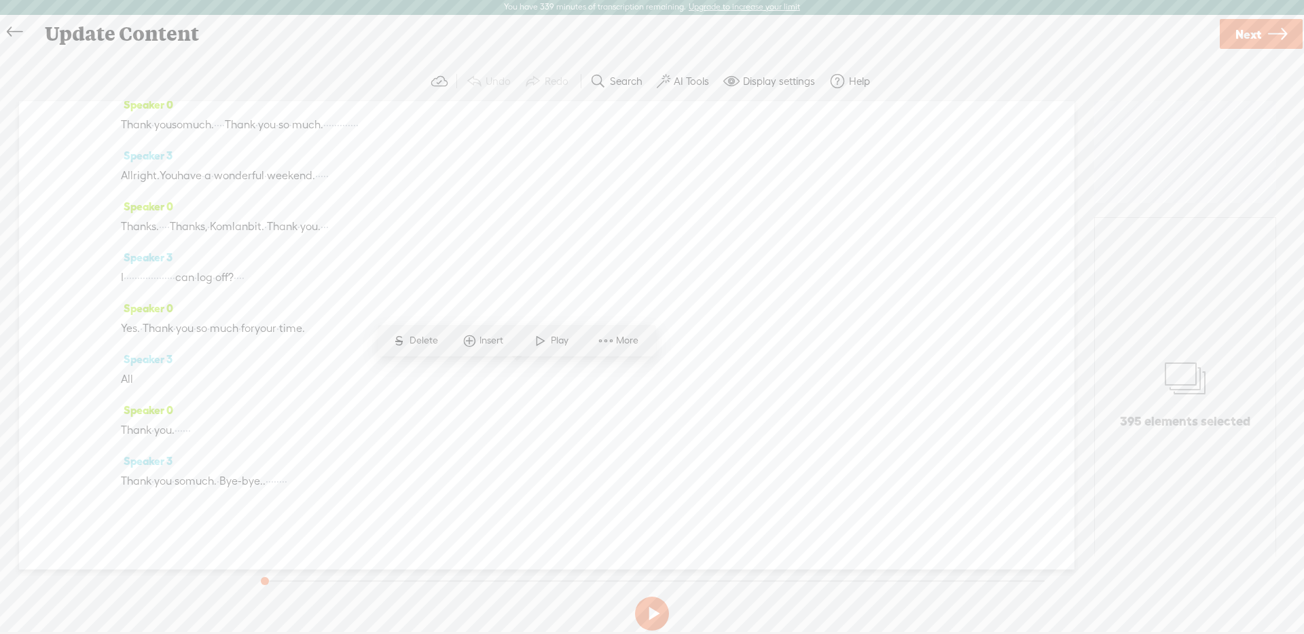
click at [622, 343] on span "More" at bounding box center [629, 341] width 26 height 14
click at [696, 441] on span "Download selection" at bounding box center [736, 451] width 141 height 31
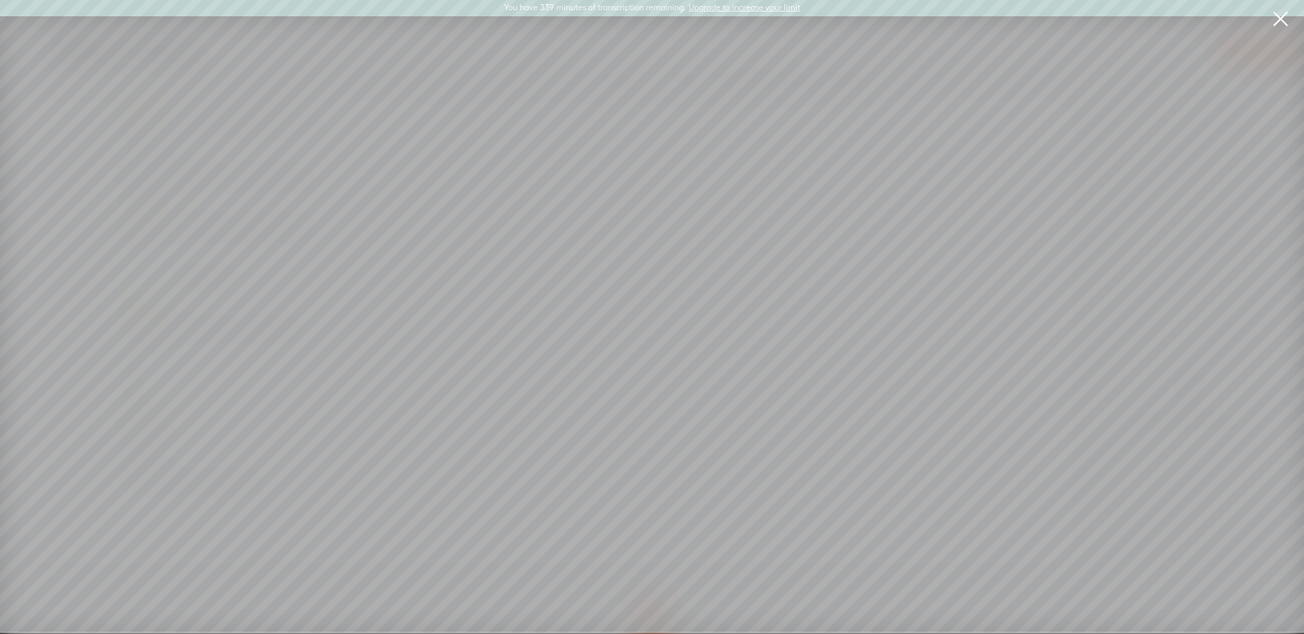
scroll to position [0, 0]
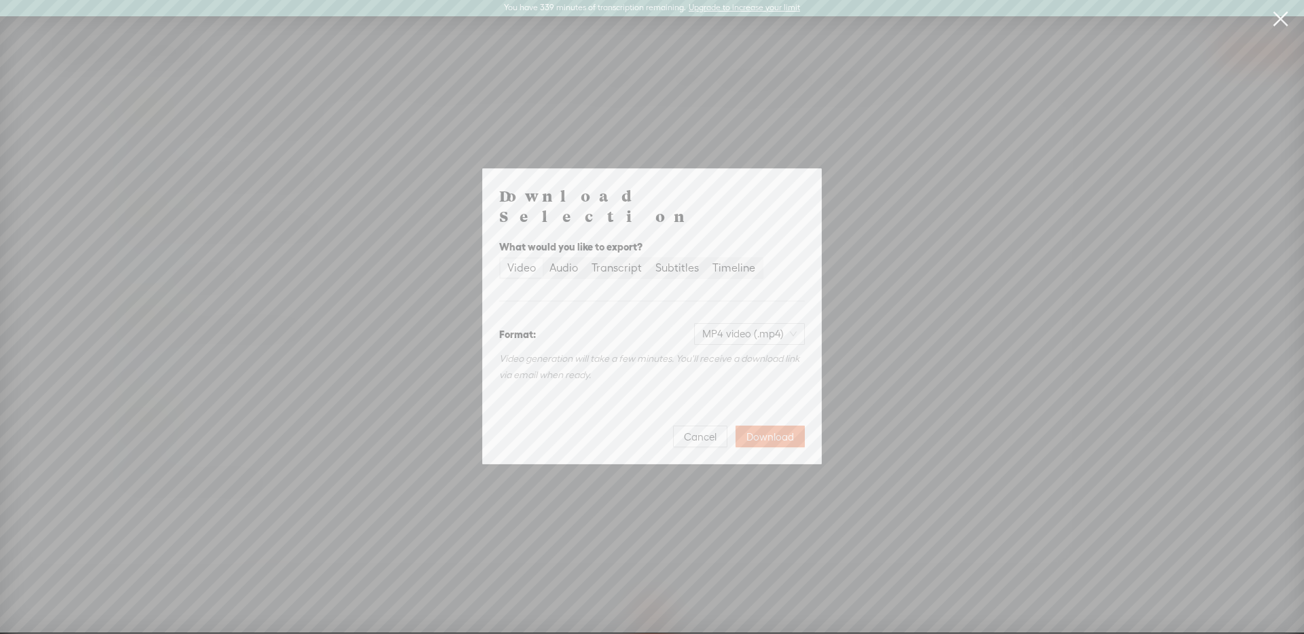
click at [723, 259] on div "Timeline" at bounding box center [733, 268] width 43 height 19
click at [706, 259] on input "Timeline" at bounding box center [706, 259] width 0 height 0
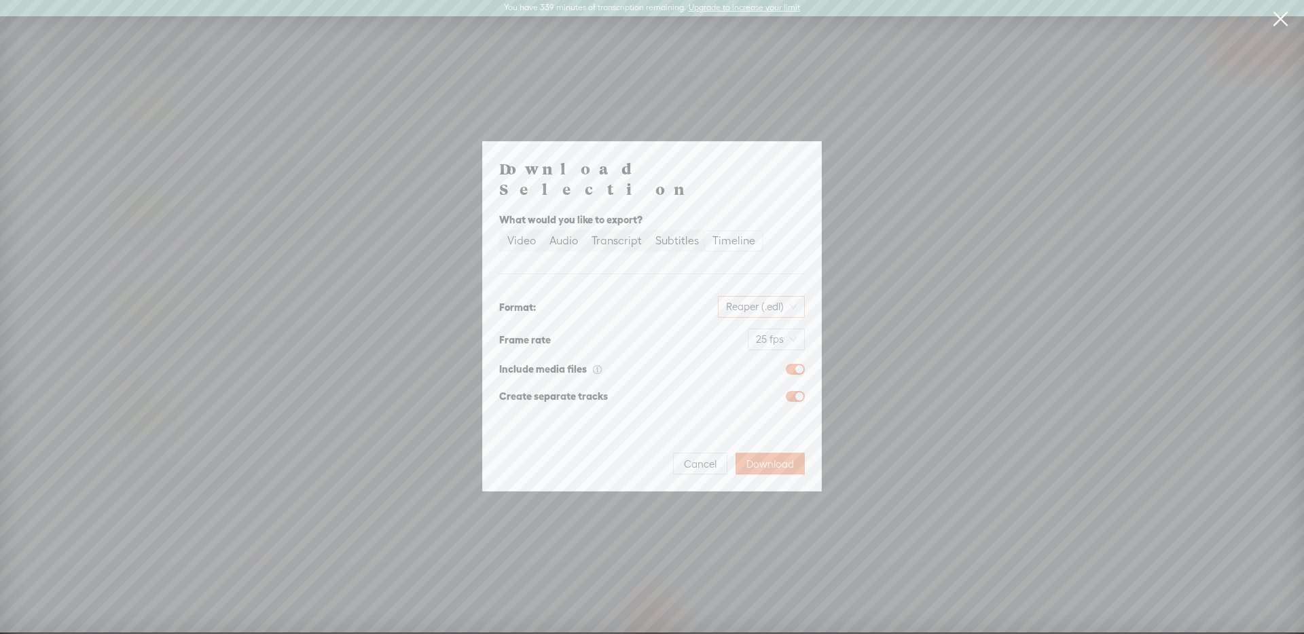
click at [764, 298] on span "Reaper (.edl)" at bounding box center [761, 307] width 71 height 20
click at [744, 349] on div "Adobe Premiere (.xml)" at bounding box center [735, 351] width 115 height 14
click at [765, 459] on span "Download" at bounding box center [770, 465] width 48 height 14
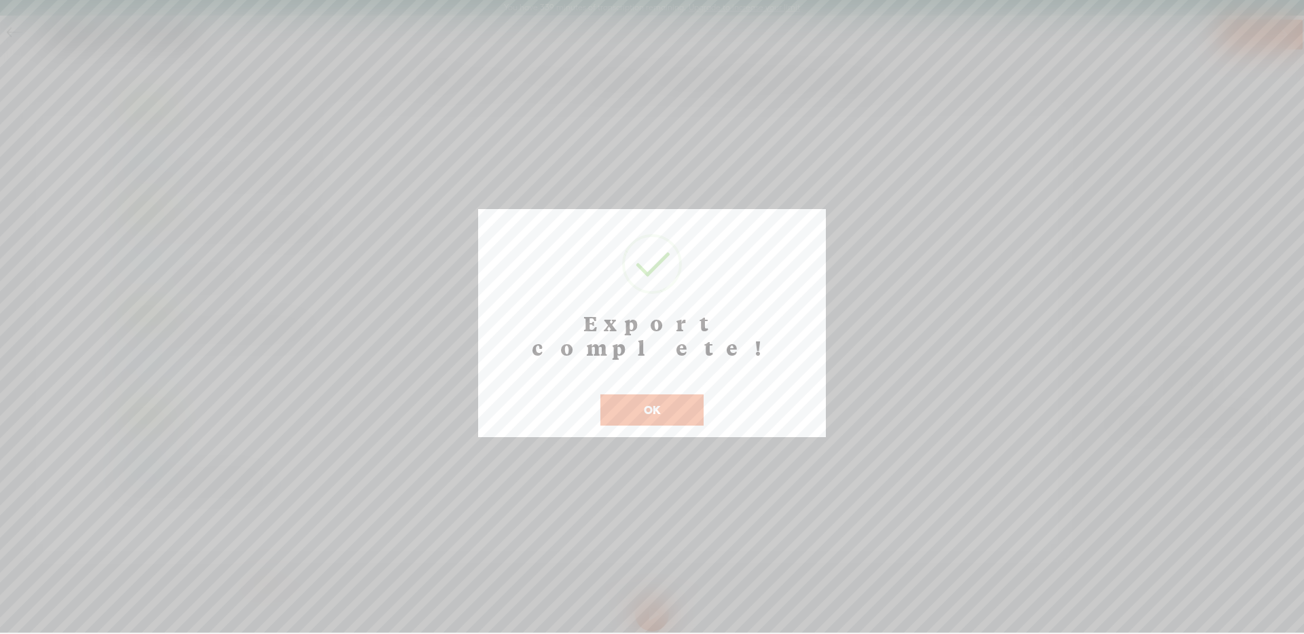
click at [653, 377] on div "OK" at bounding box center [652, 401] width 110 height 49
drag, startPoint x: 661, startPoint y: 377, endPoint x: 631, endPoint y: 170, distance: 208.5
click at [661, 395] on button "OK" at bounding box center [651, 410] width 103 height 31
